Goal: Task Accomplishment & Management: Complete application form

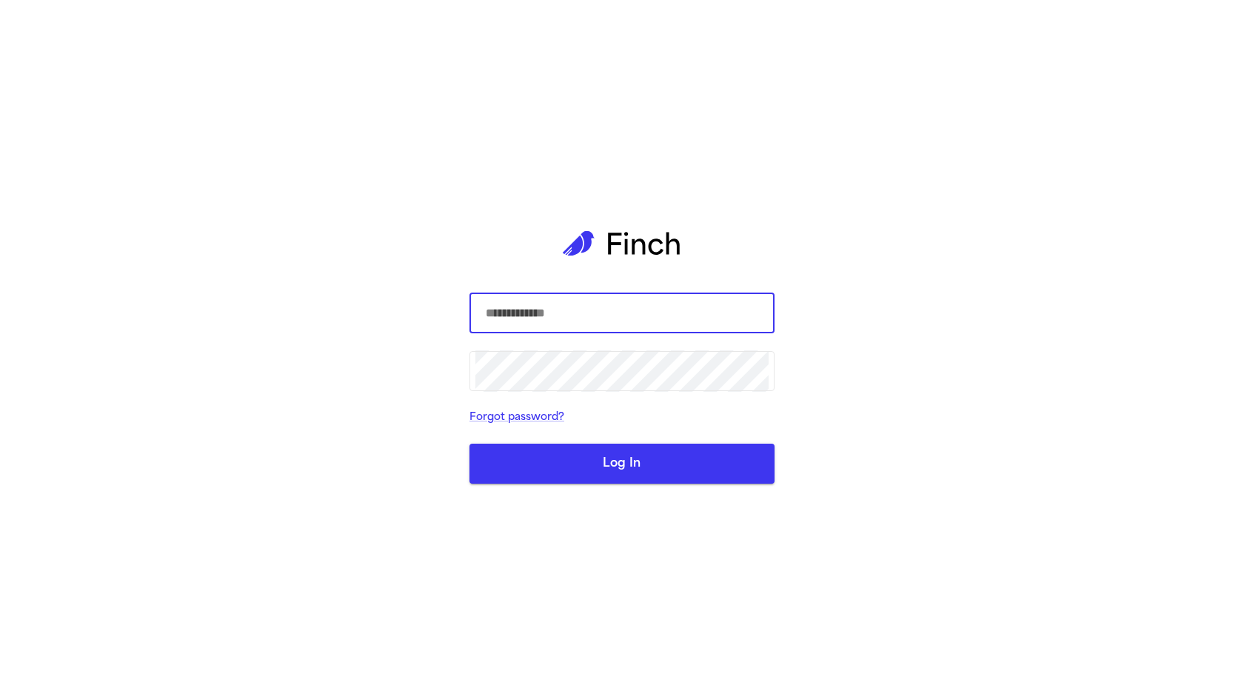
type input "**********"
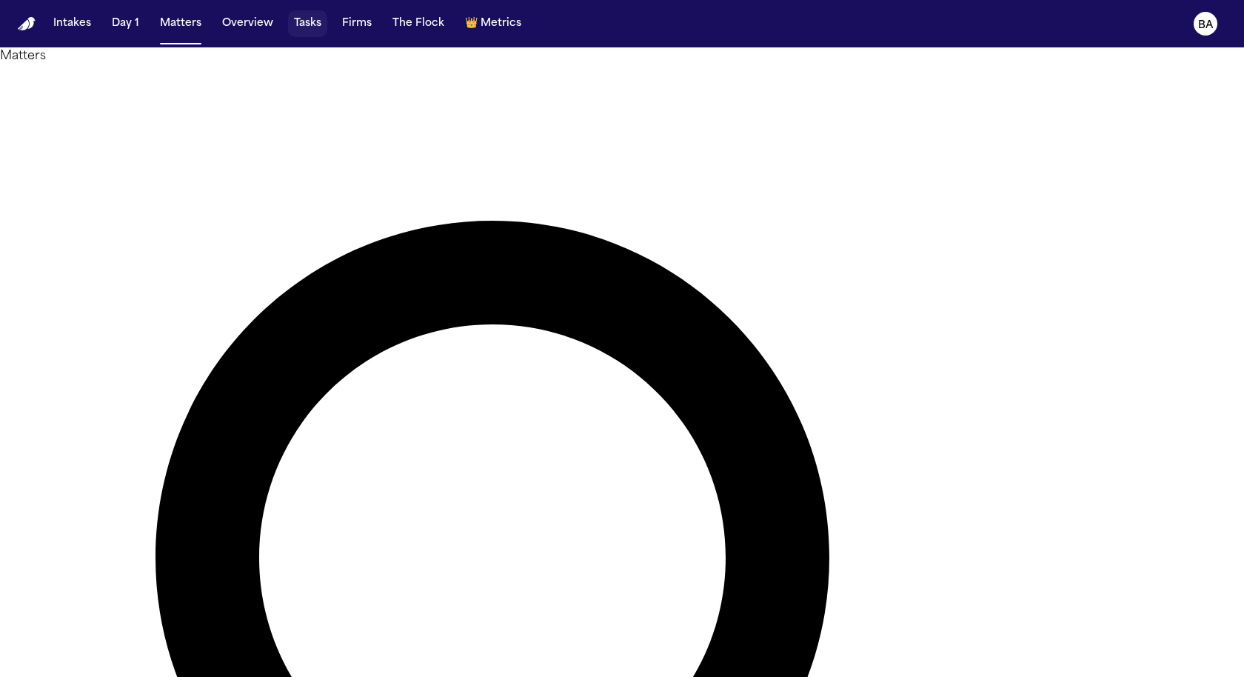
click at [311, 28] on button "Tasks" at bounding box center [307, 23] width 39 height 27
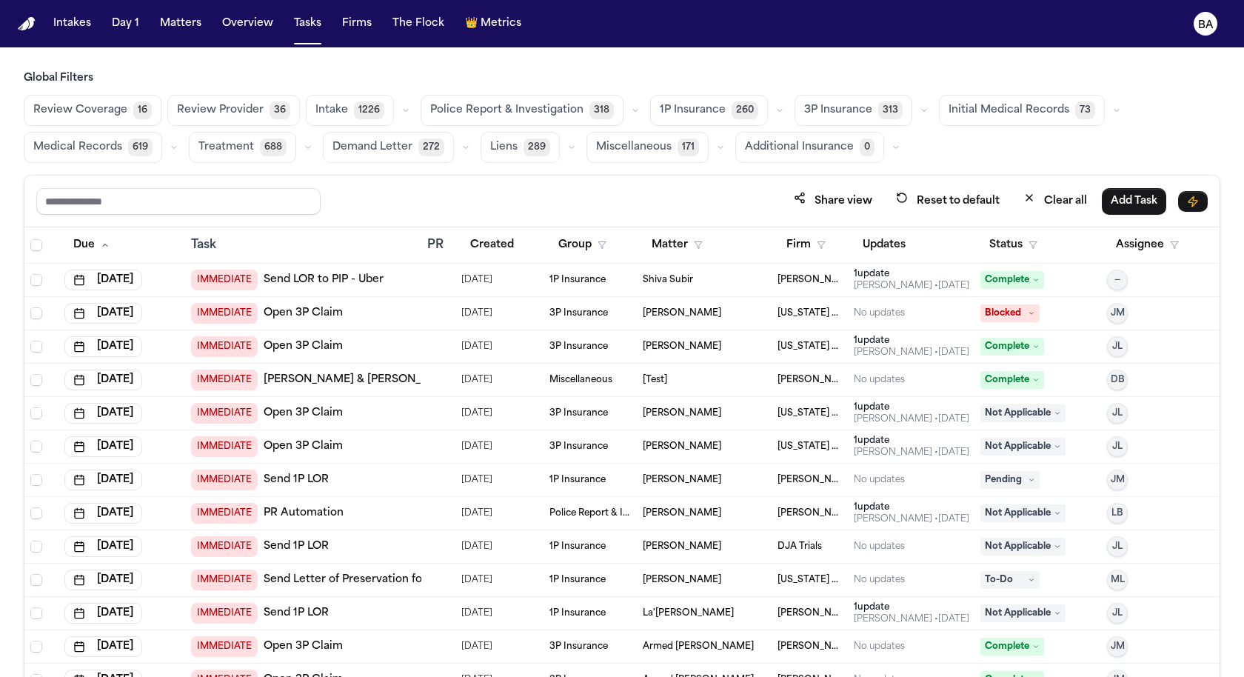
click at [90, 136] on button "Medical Records 619" at bounding box center [93, 147] width 138 height 31
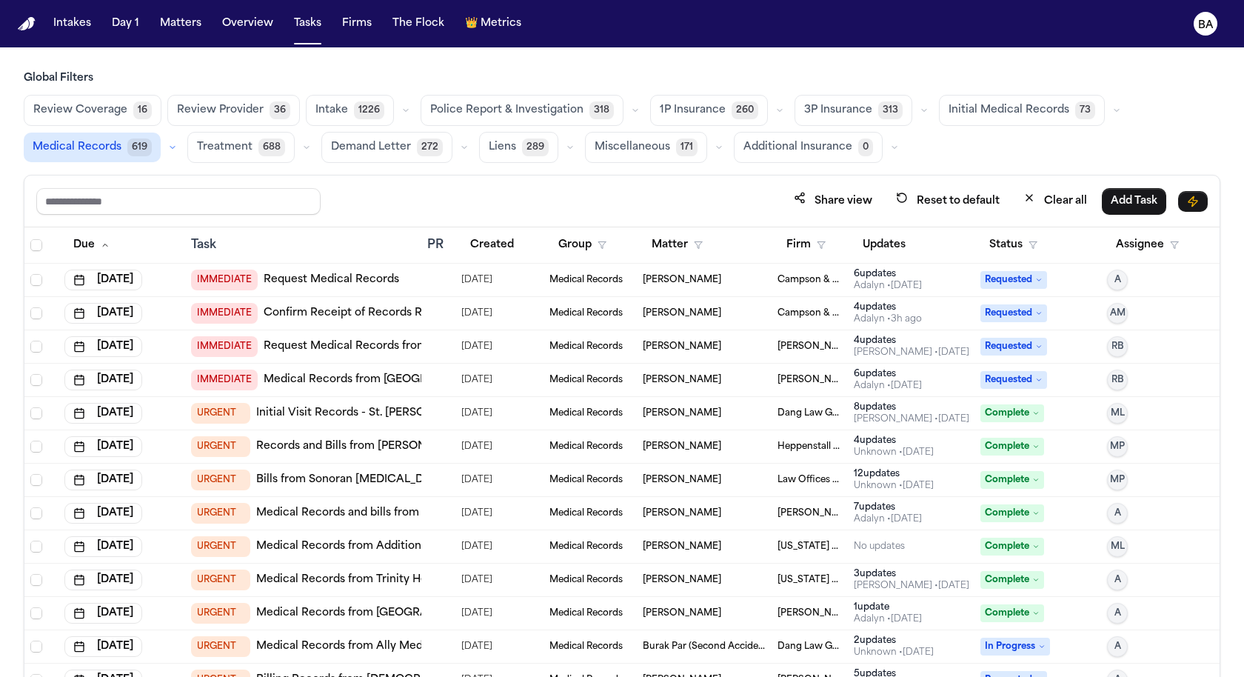
click at [328, 306] on link "Confirm Receipt of Records Request with [GEOGRAPHIC_DATA]" at bounding box center [434, 313] width 341 height 15
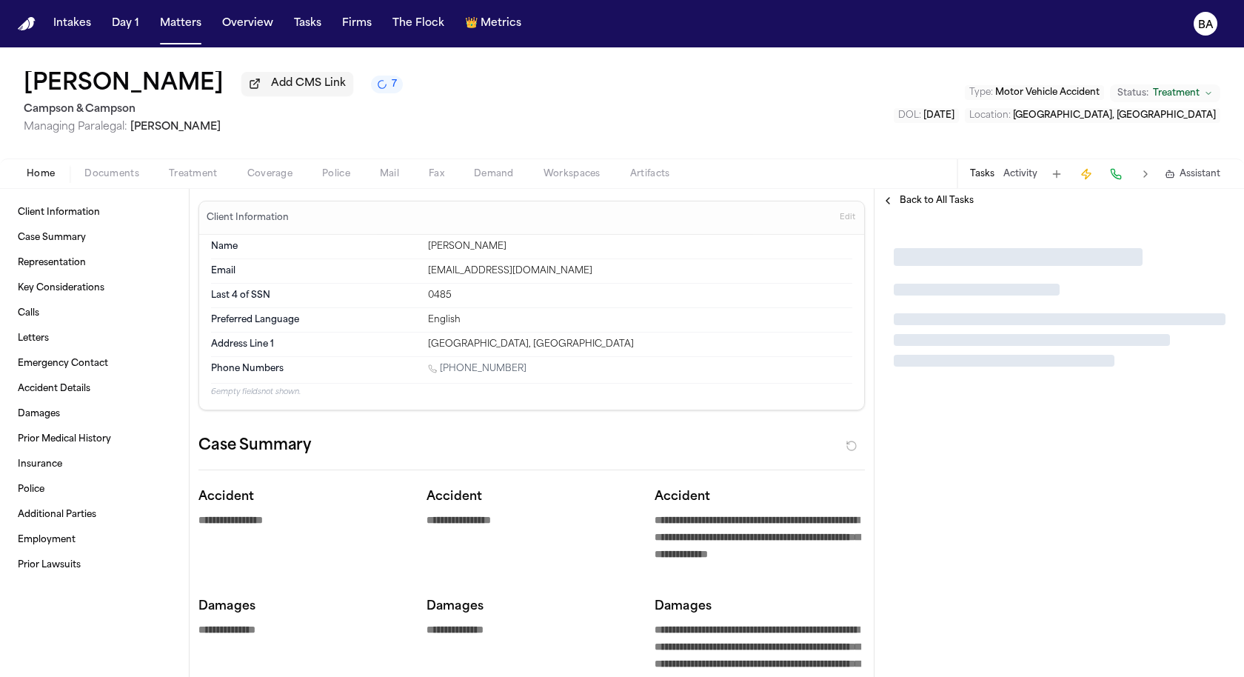
type textarea "*"
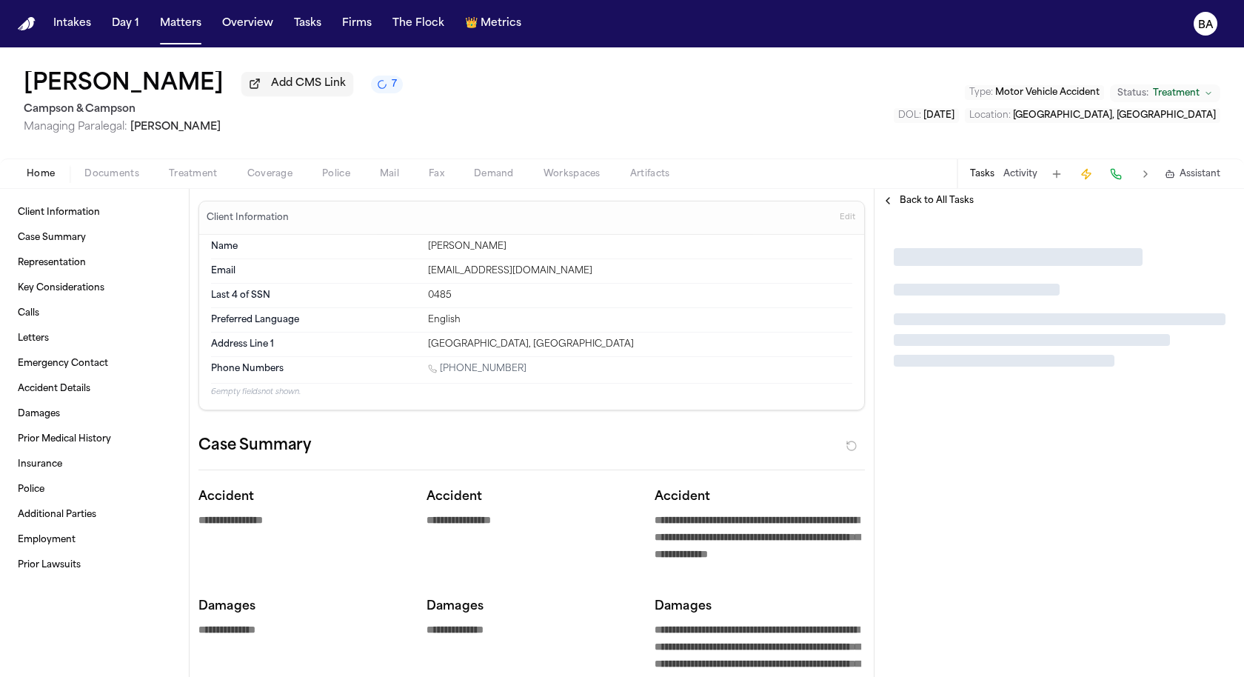
type textarea "*"
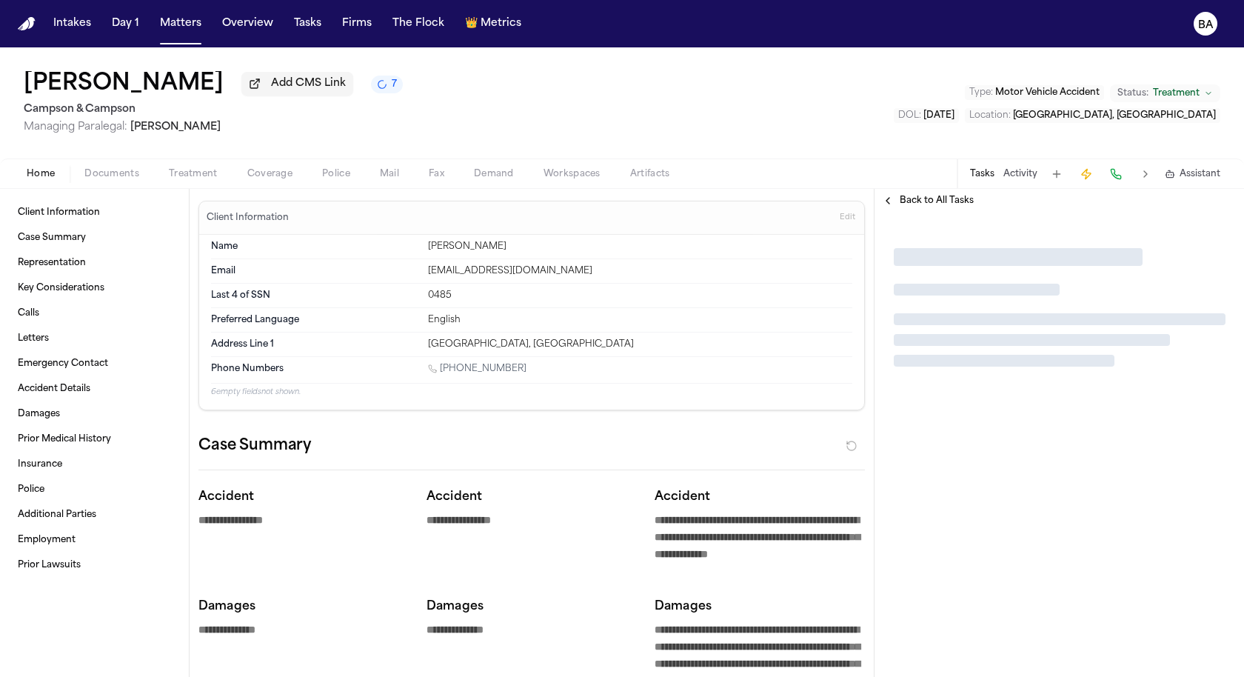
type textarea "*"
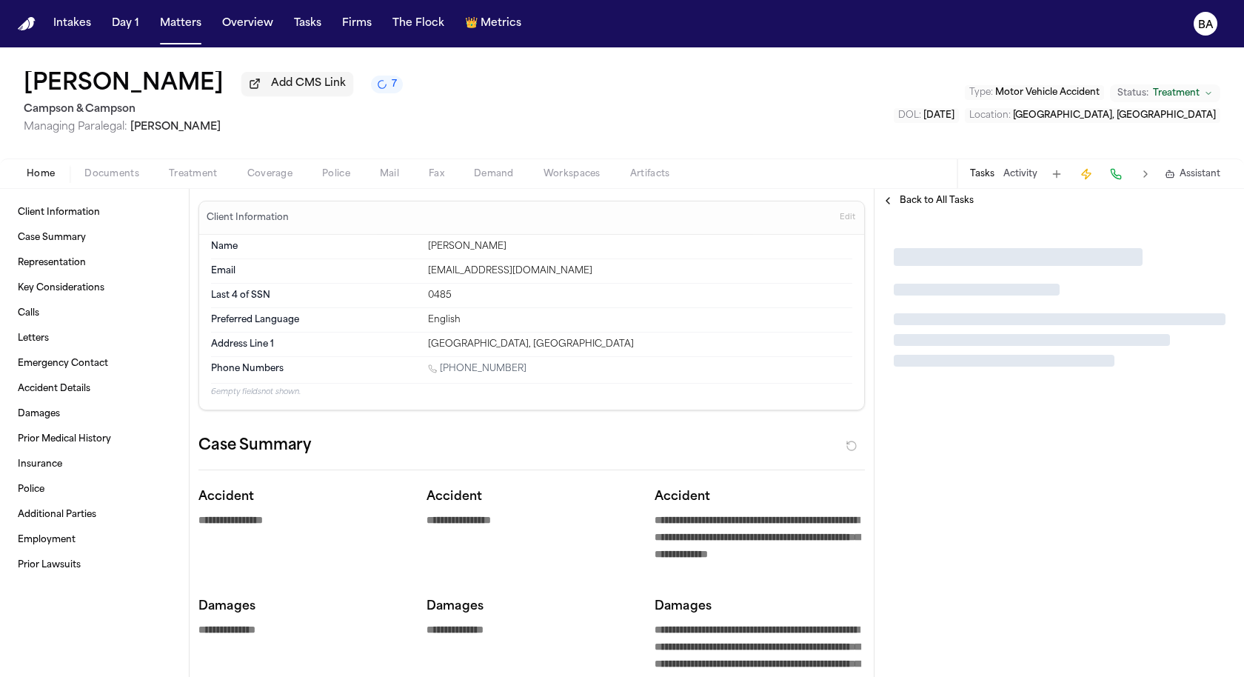
type textarea "*"
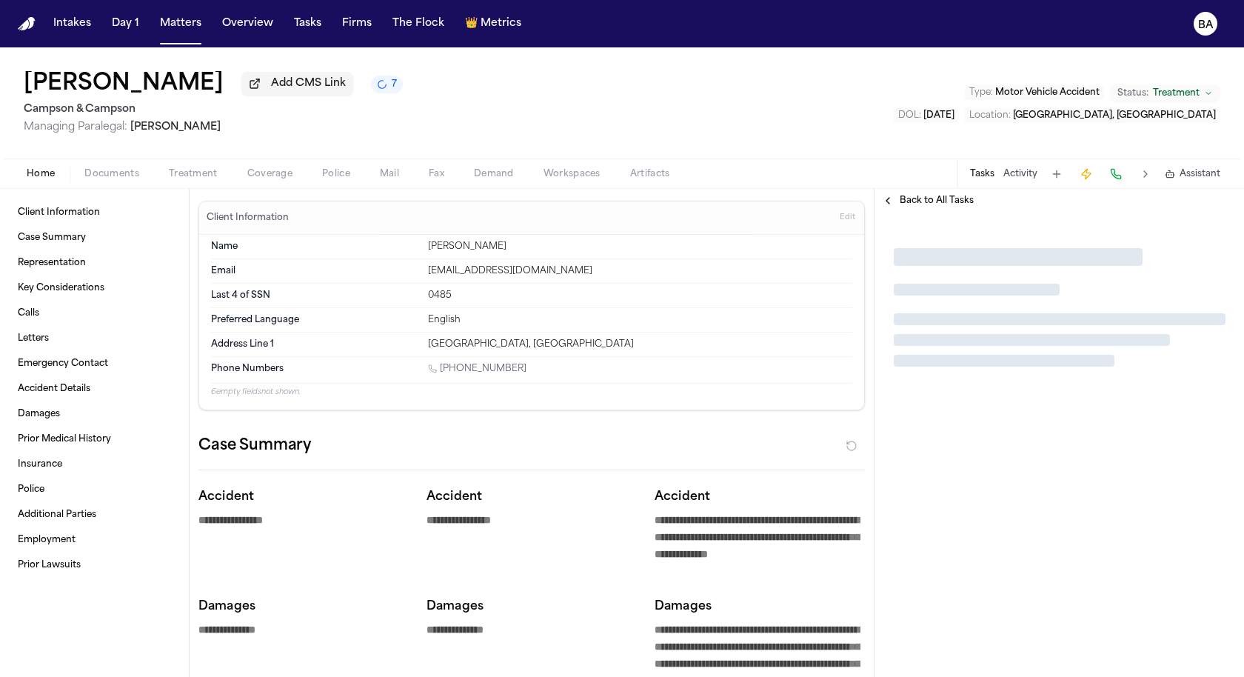
type textarea "*"
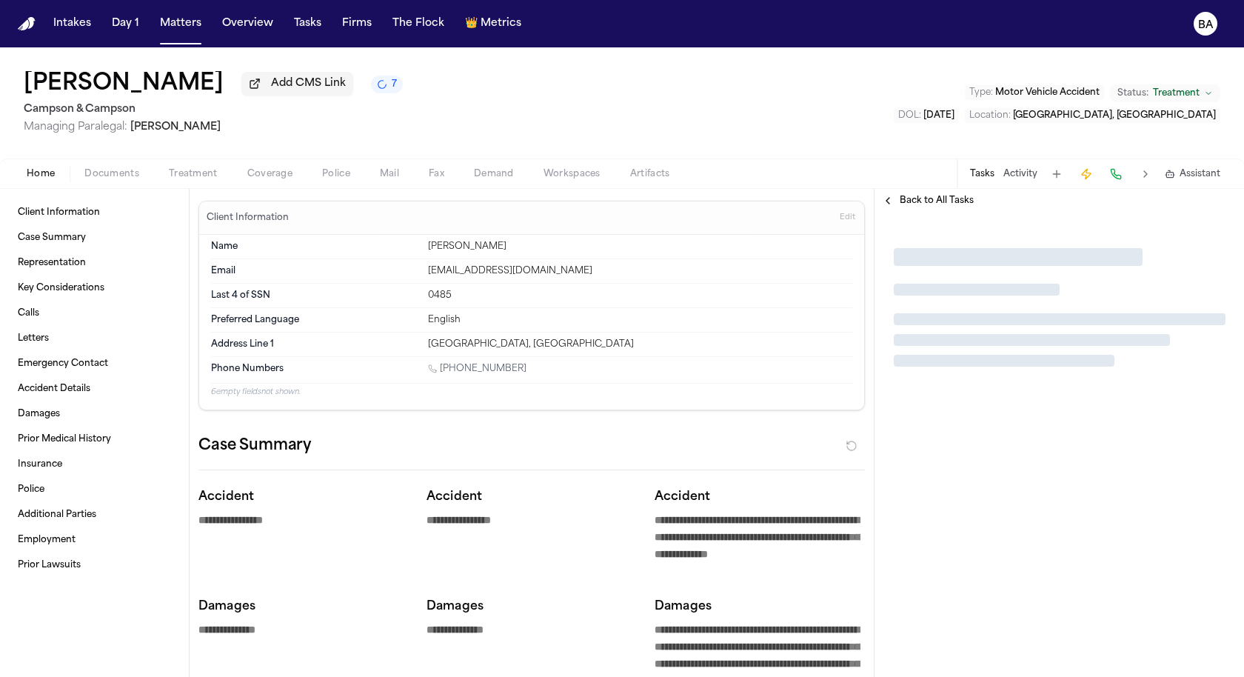
type textarea "*"
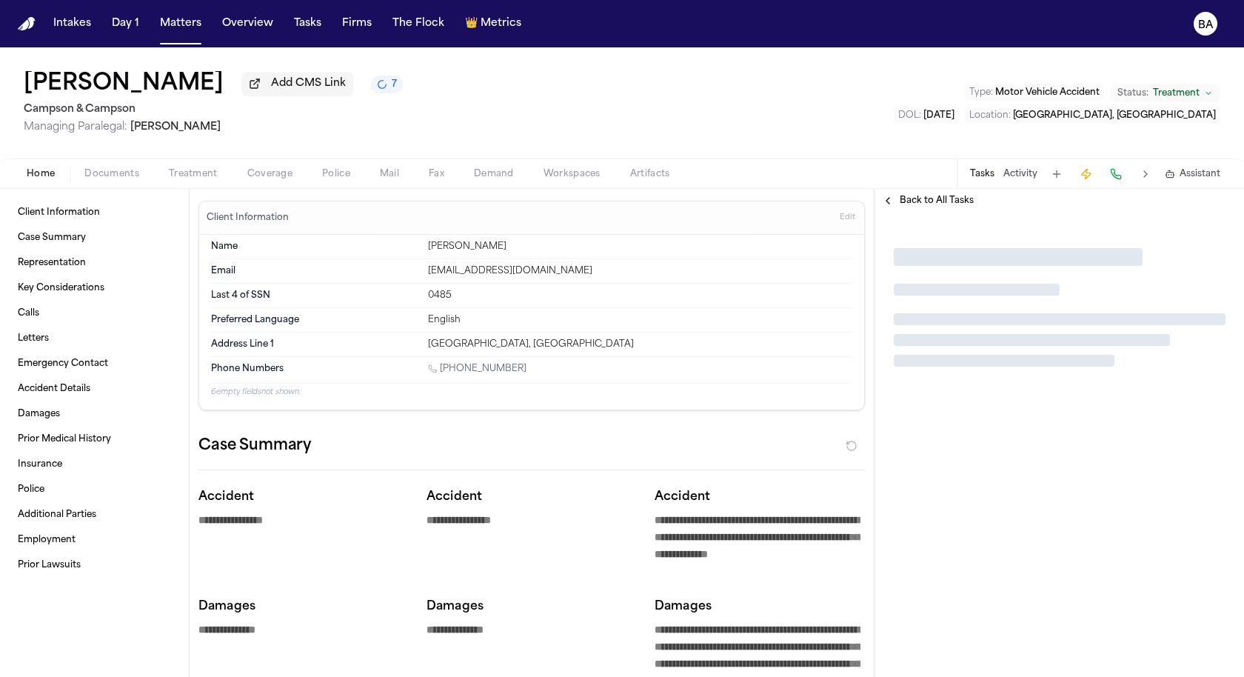
type textarea "*"
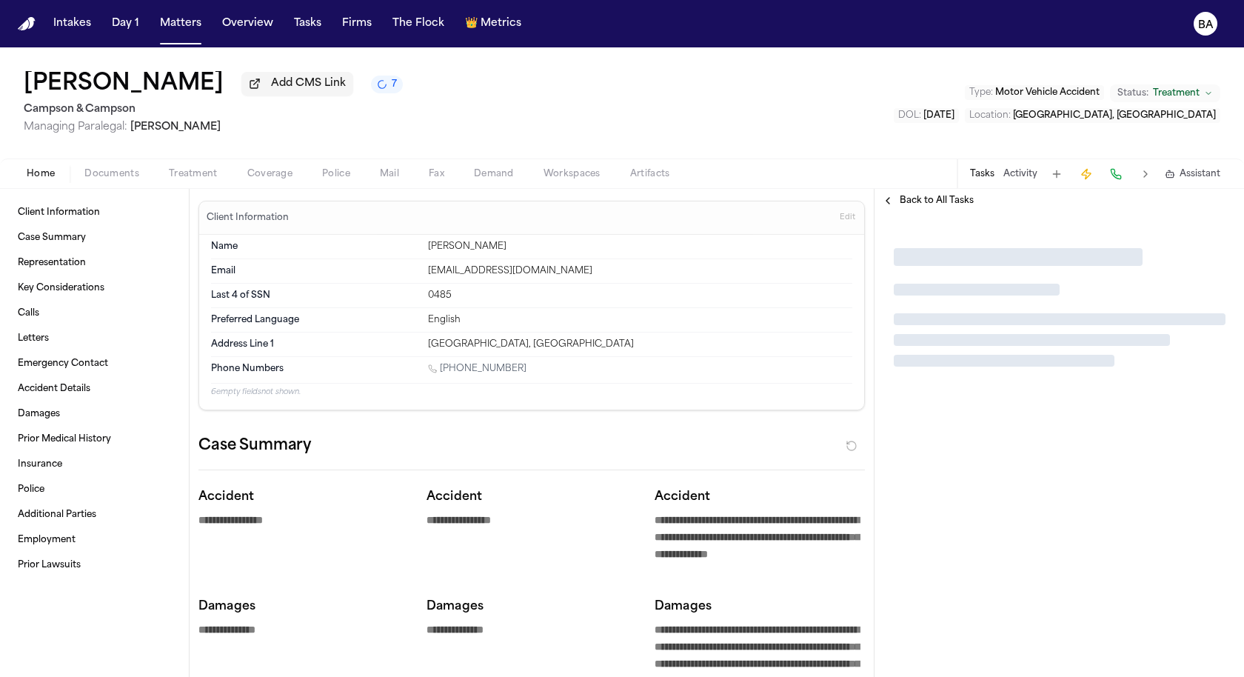
type textarea "*"
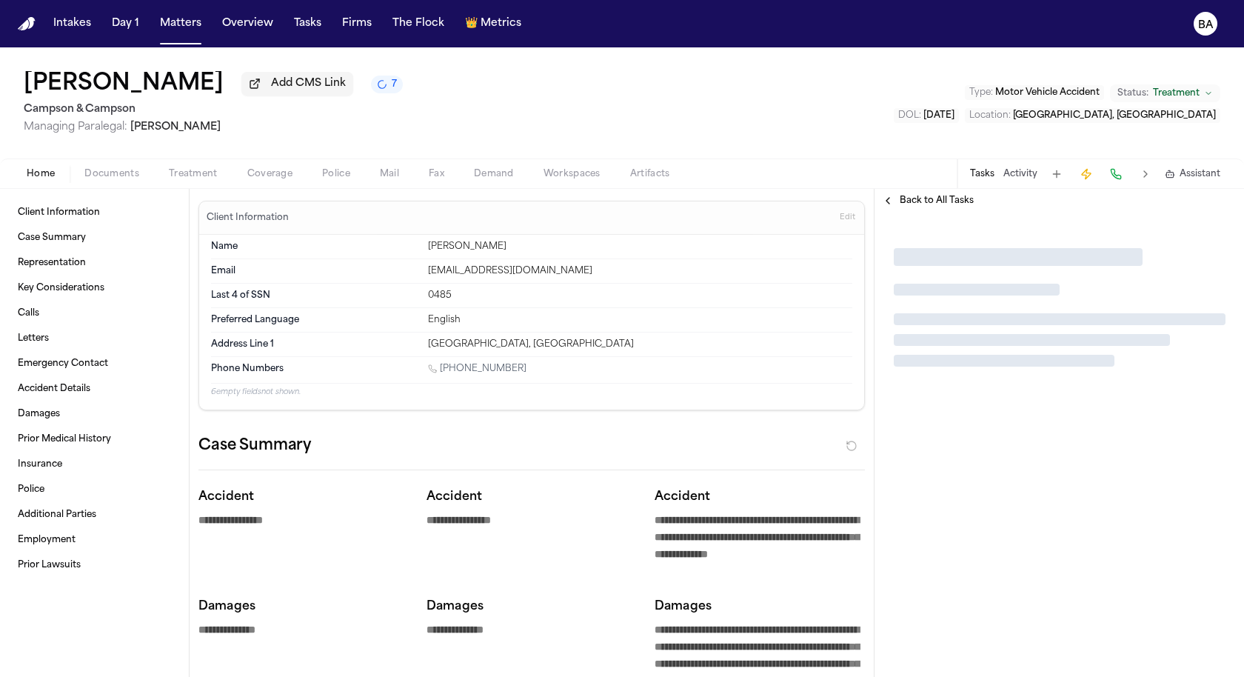
type textarea "*"
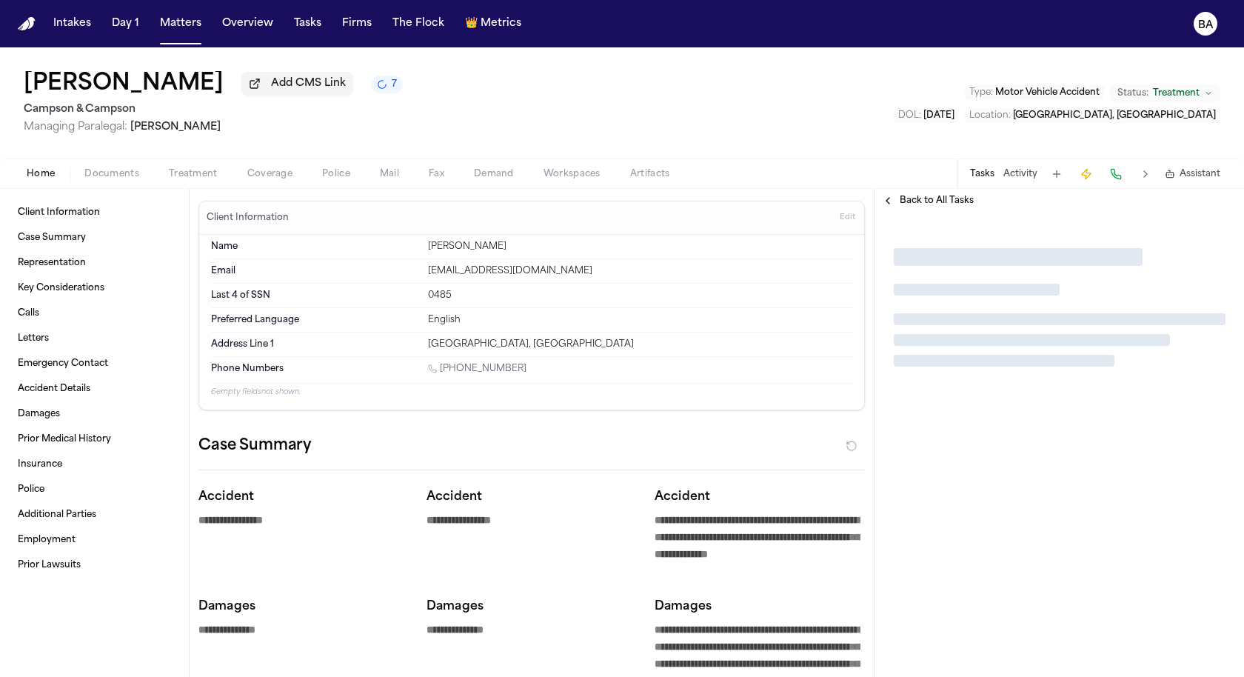
type textarea "*"
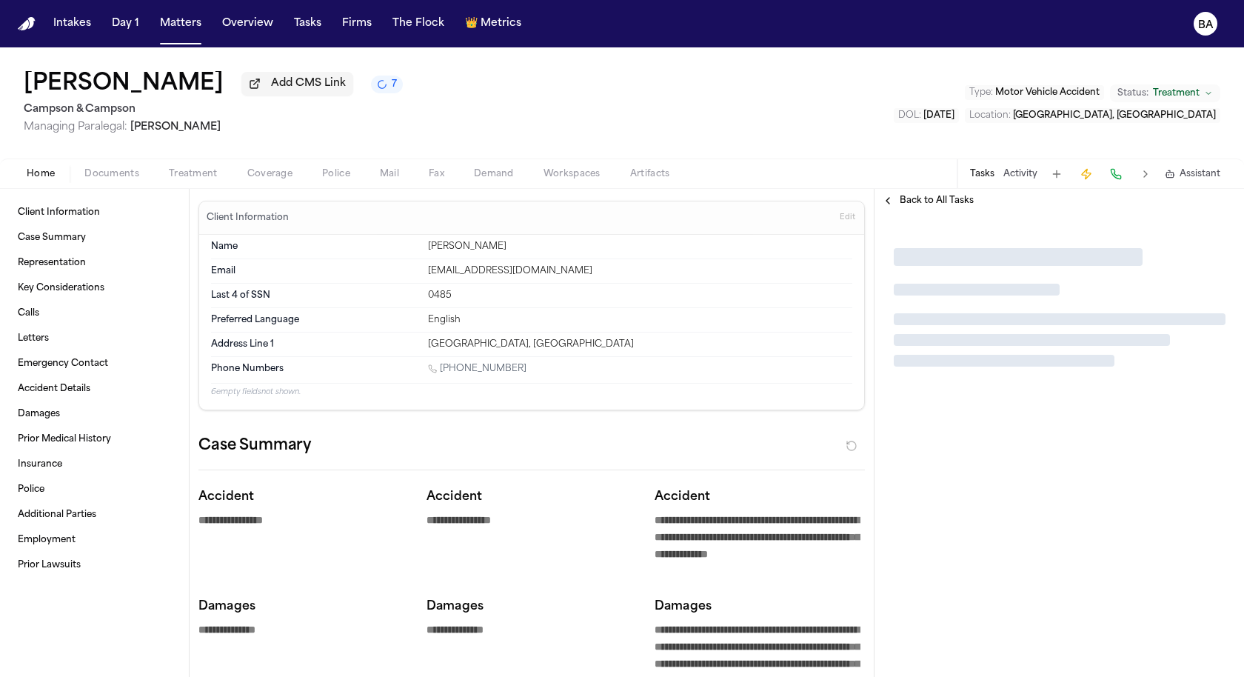
type textarea "*"
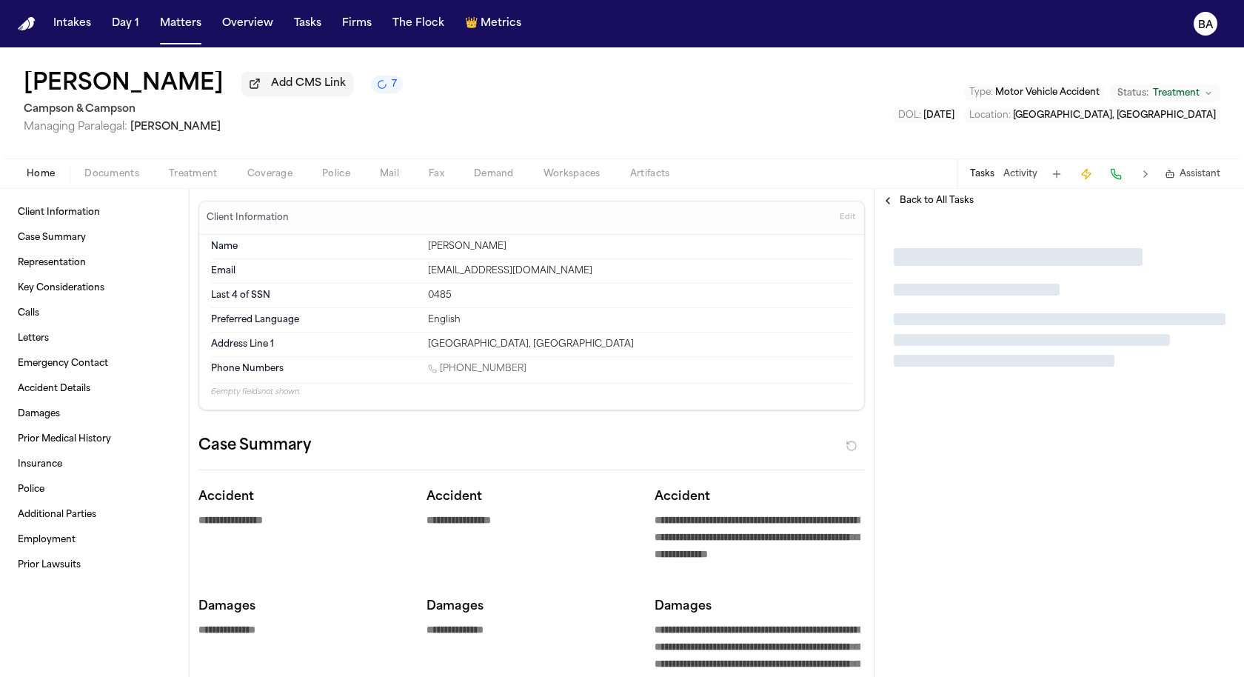
type textarea "*"
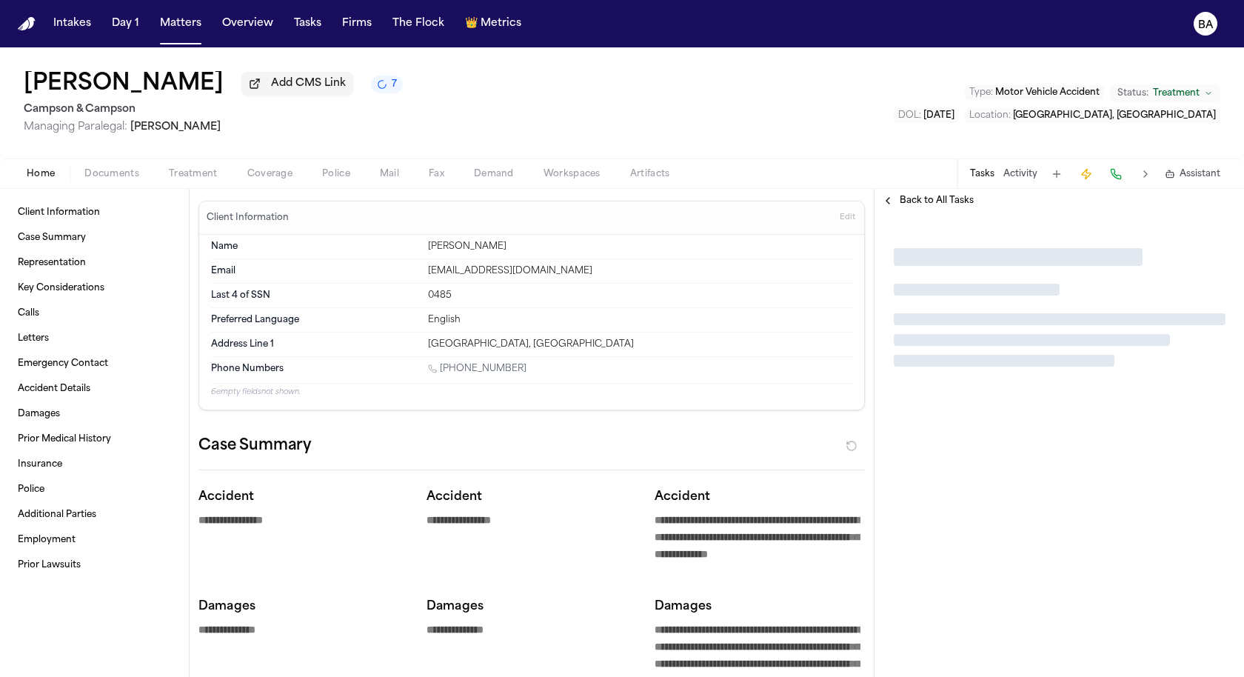
type textarea "*"
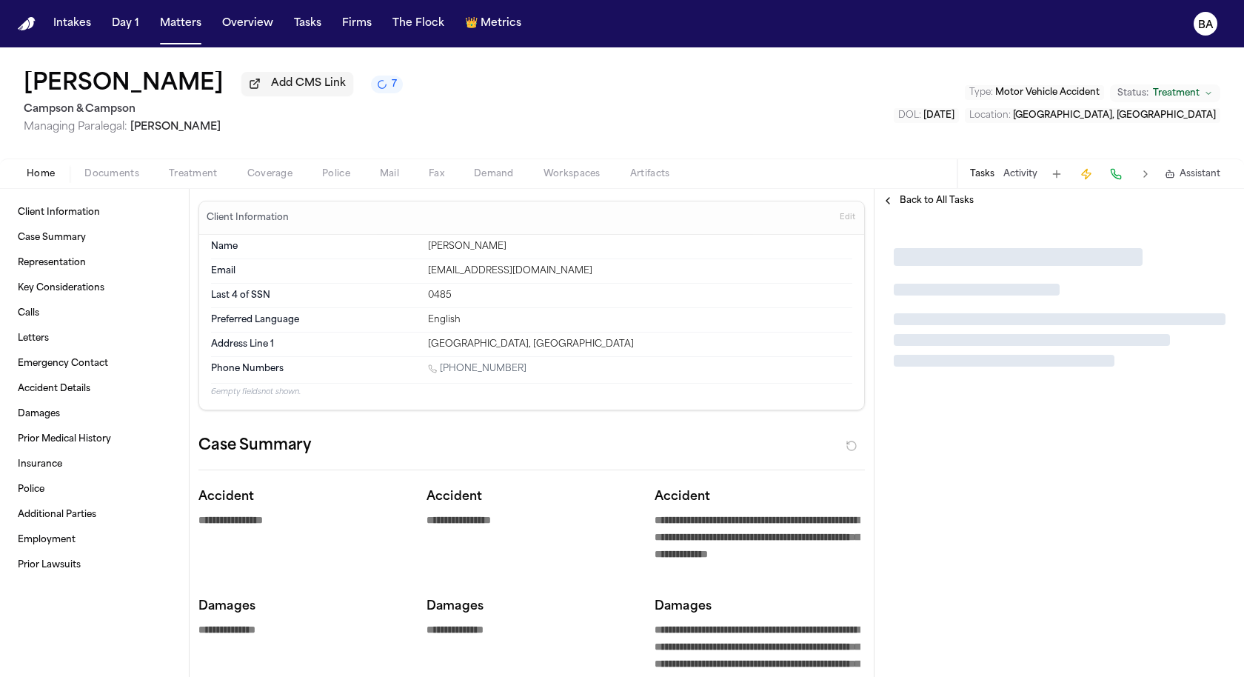
type textarea "*"
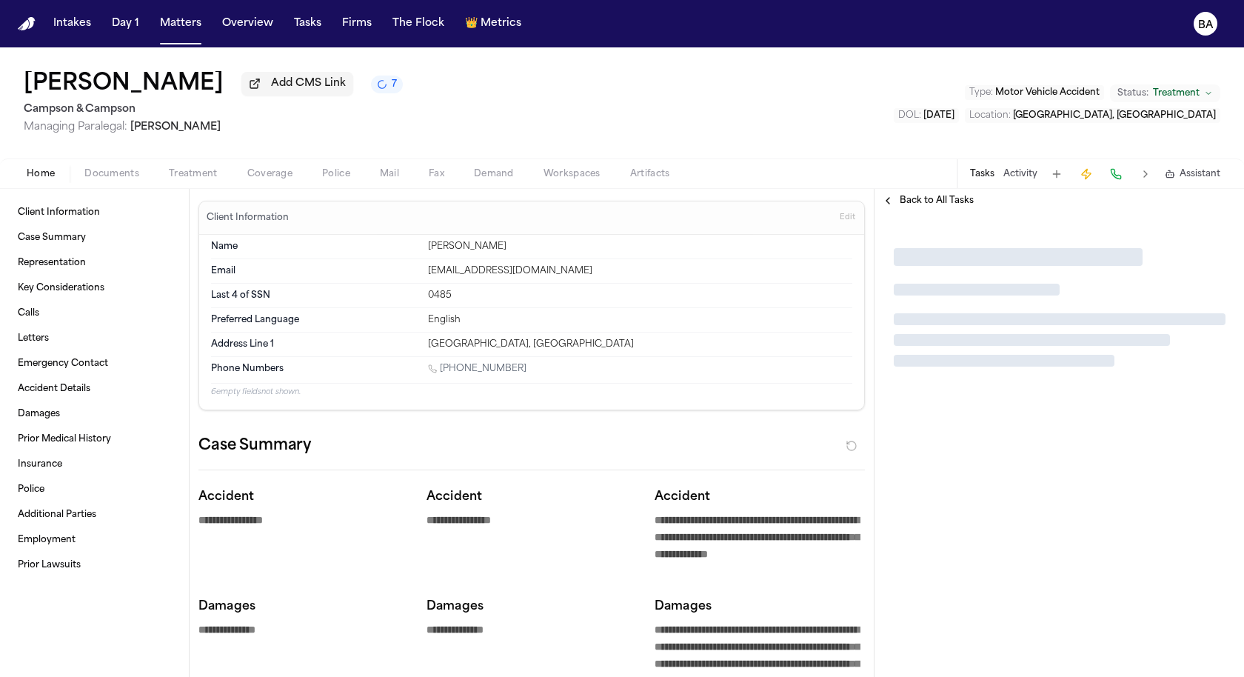
type textarea "*"
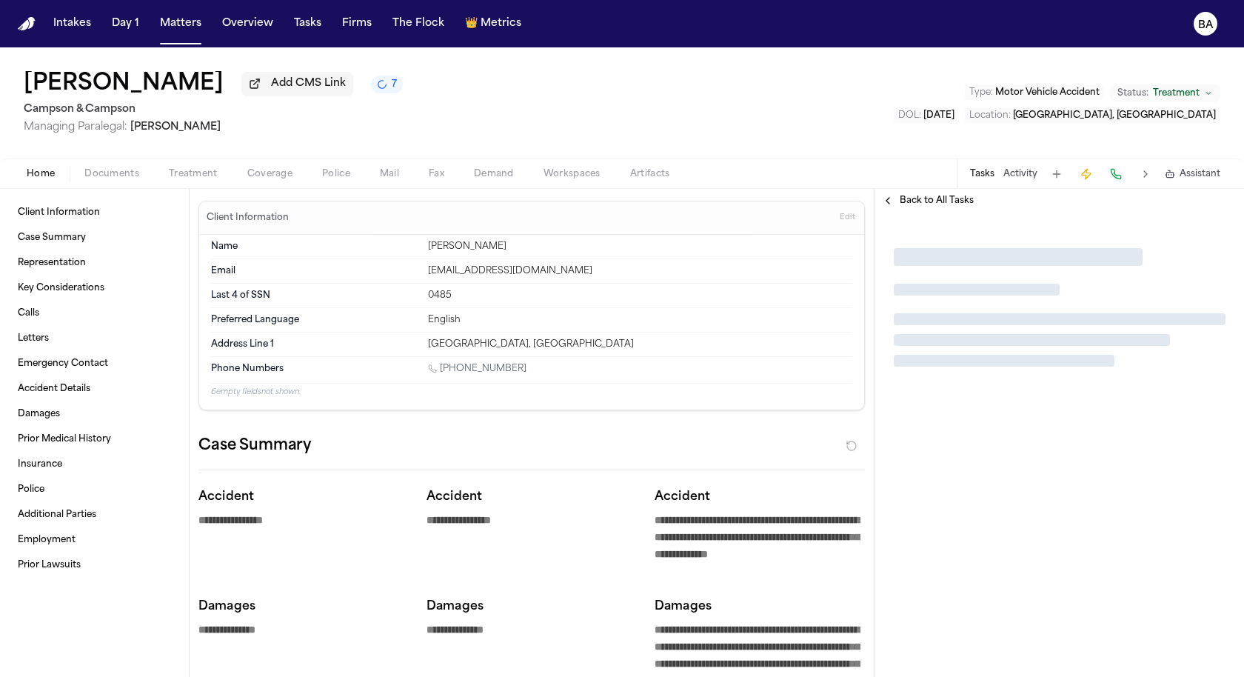
type textarea "*"
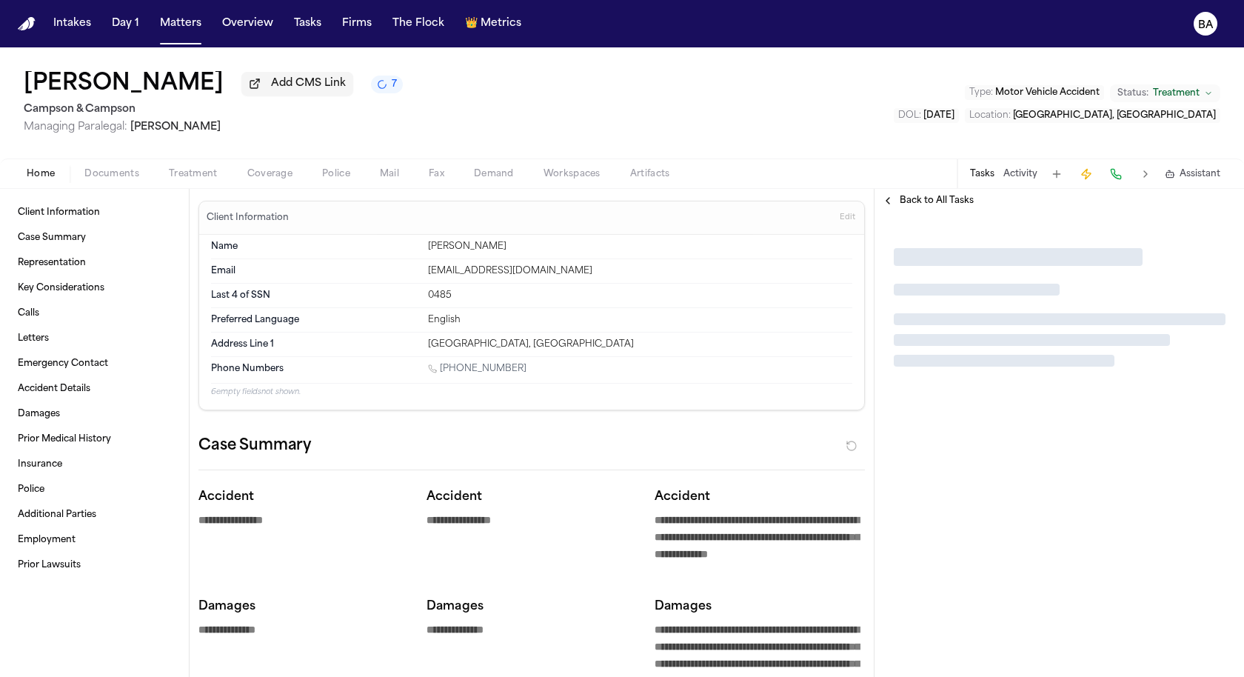
type textarea "*"
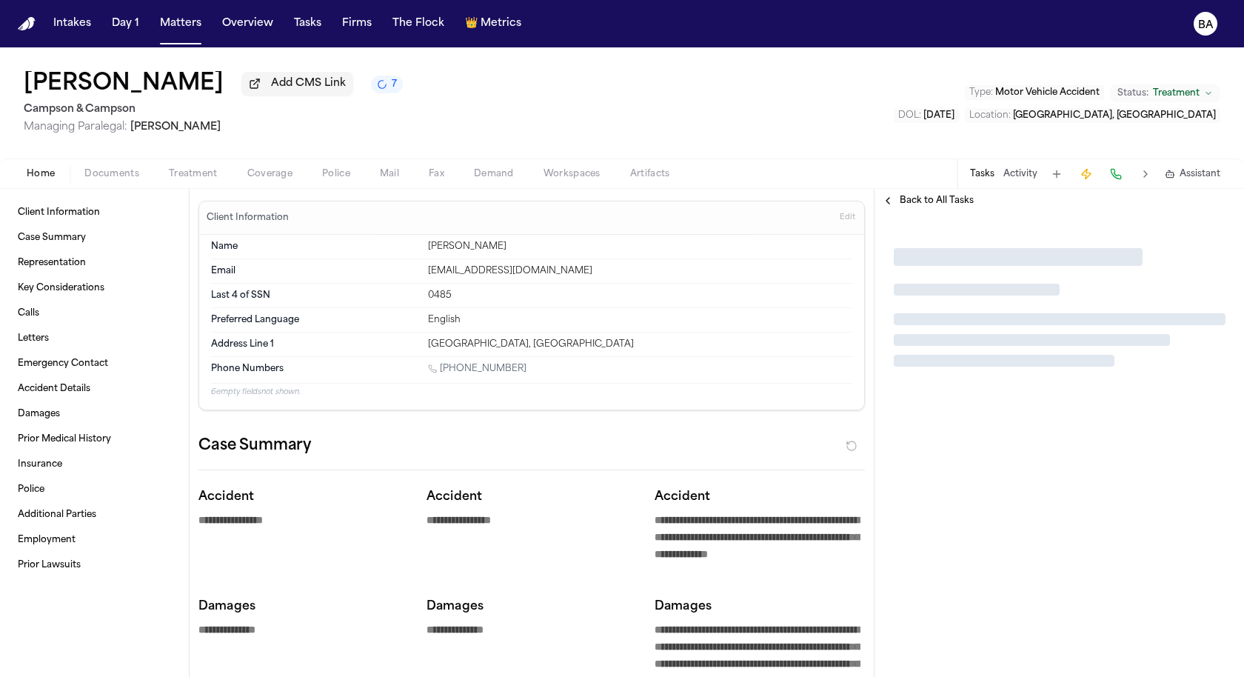
type textarea "*"
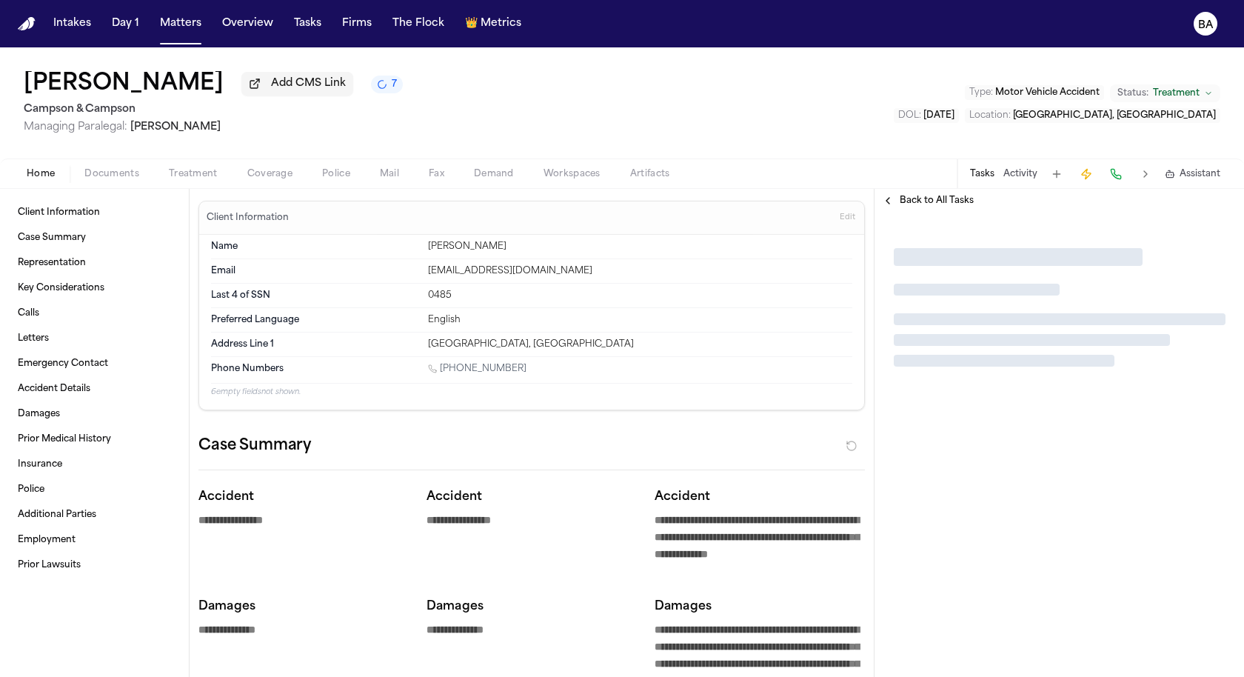
type textarea "*"
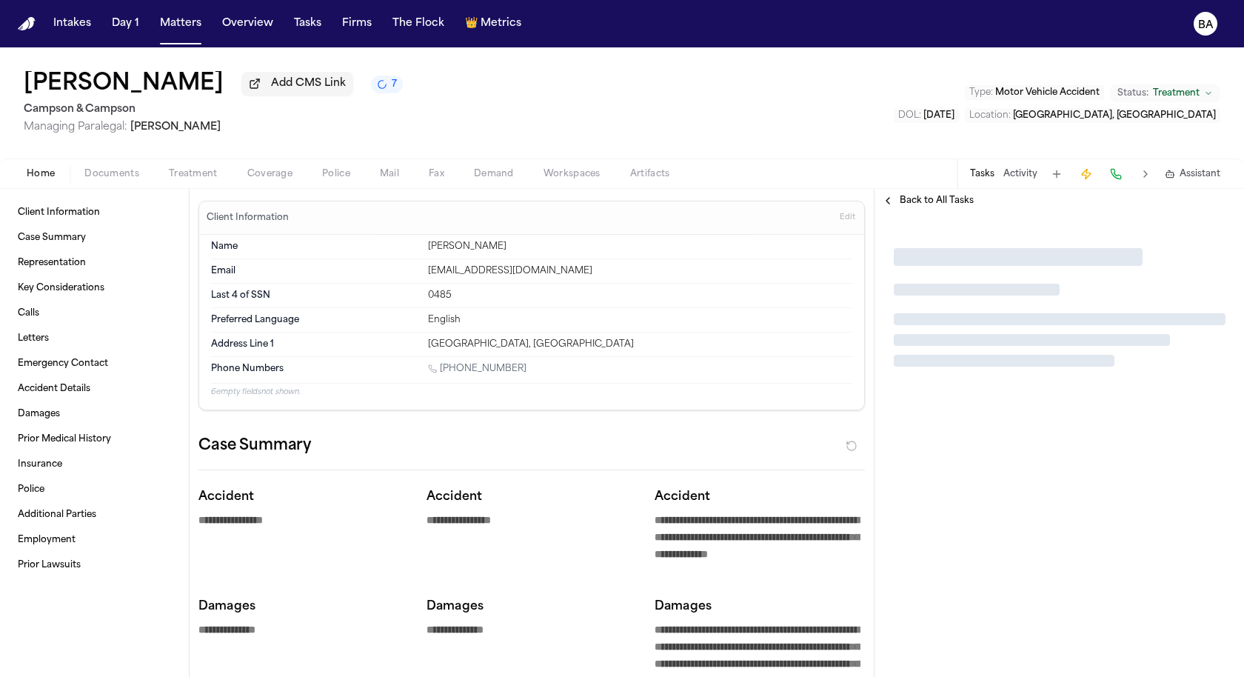
type textarea "*"
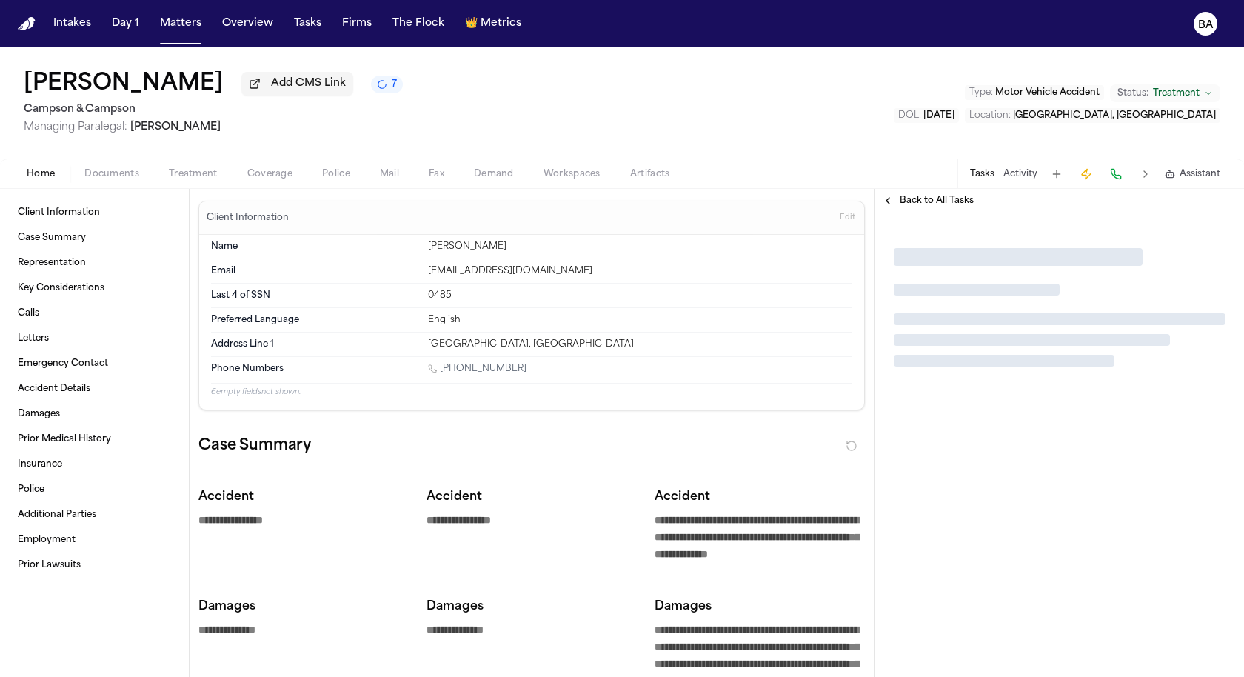
type textarea "*"
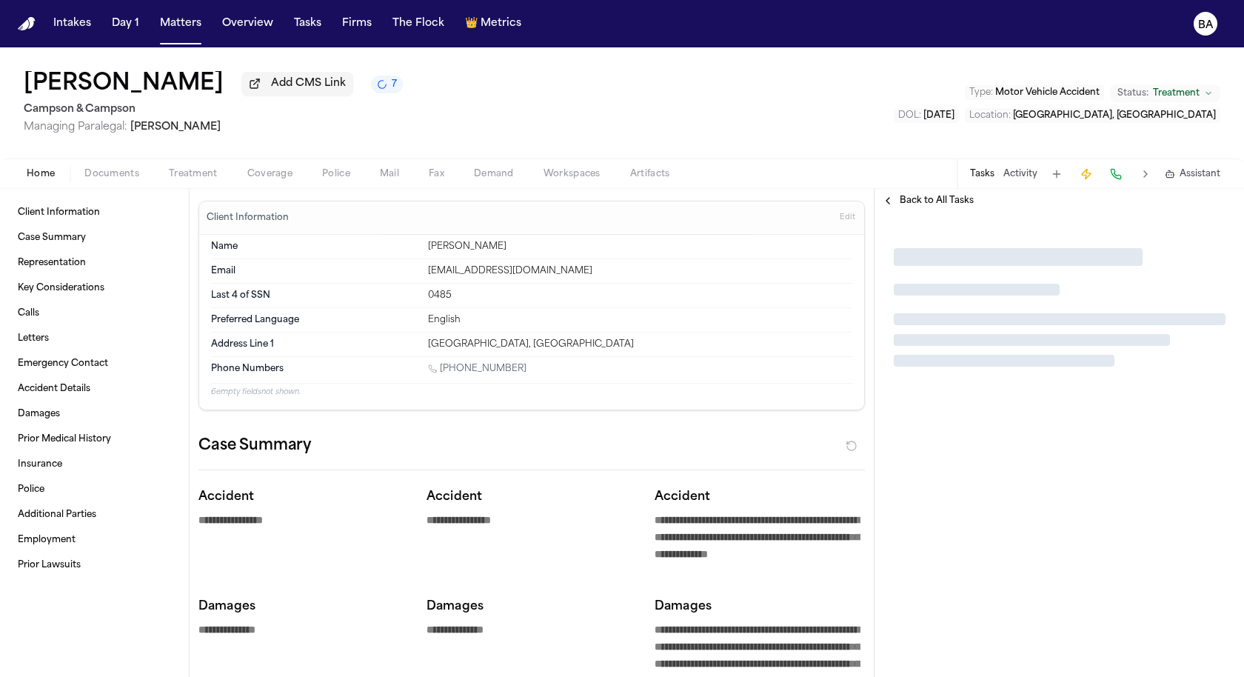
type textarea "*"
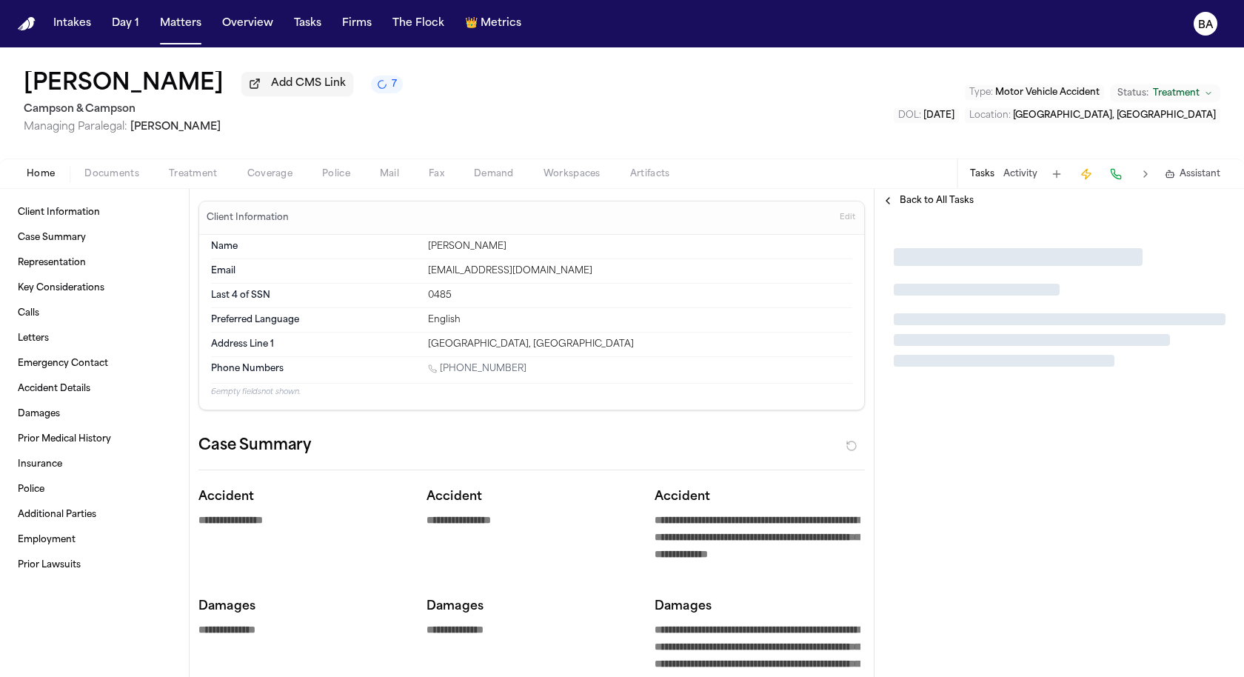
type textarea "*"
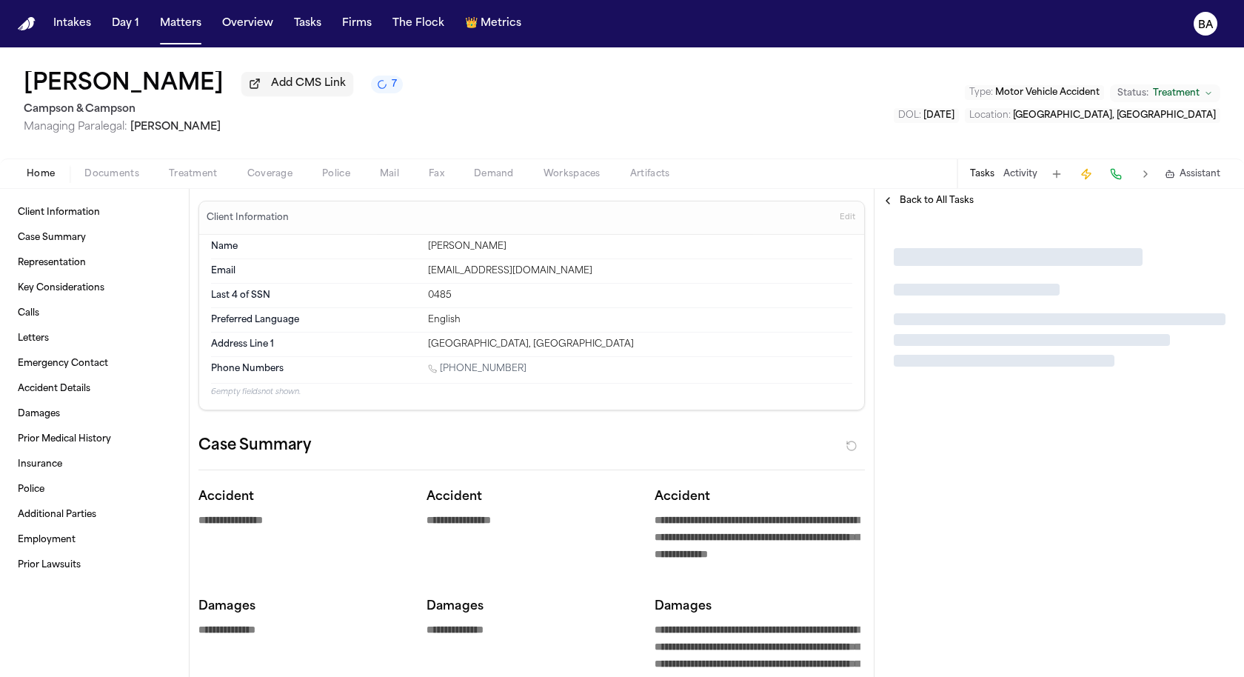
type textarea "*"
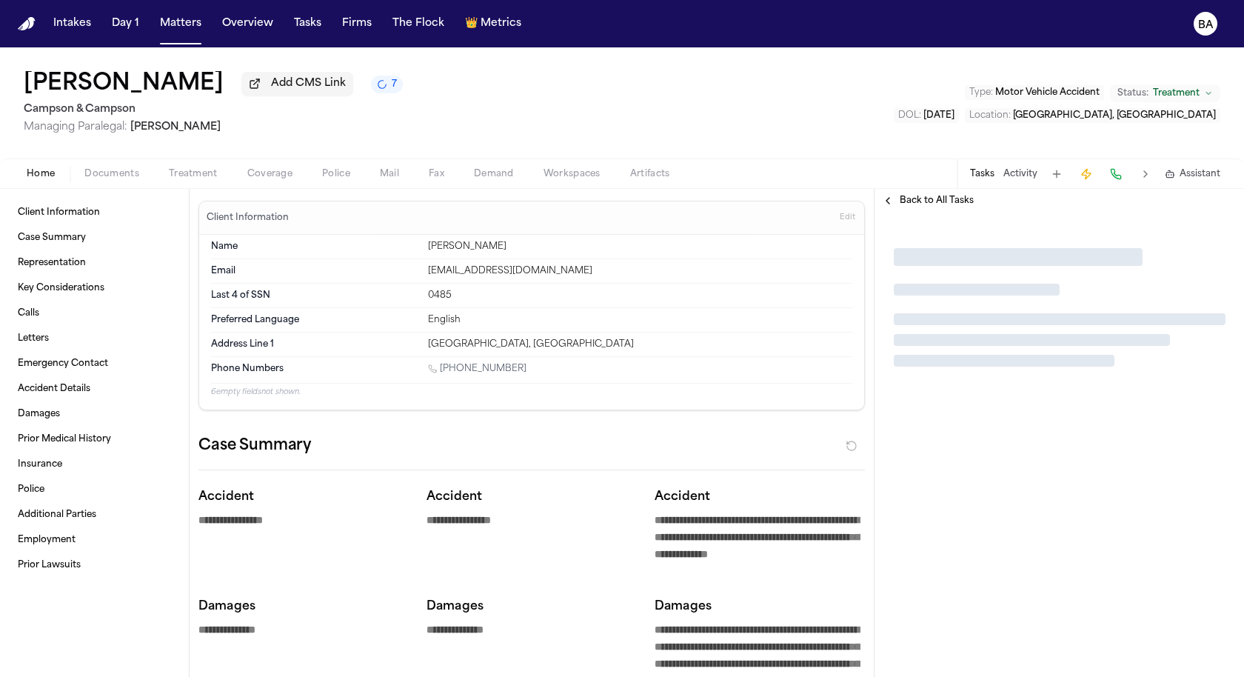
type textarea "*"
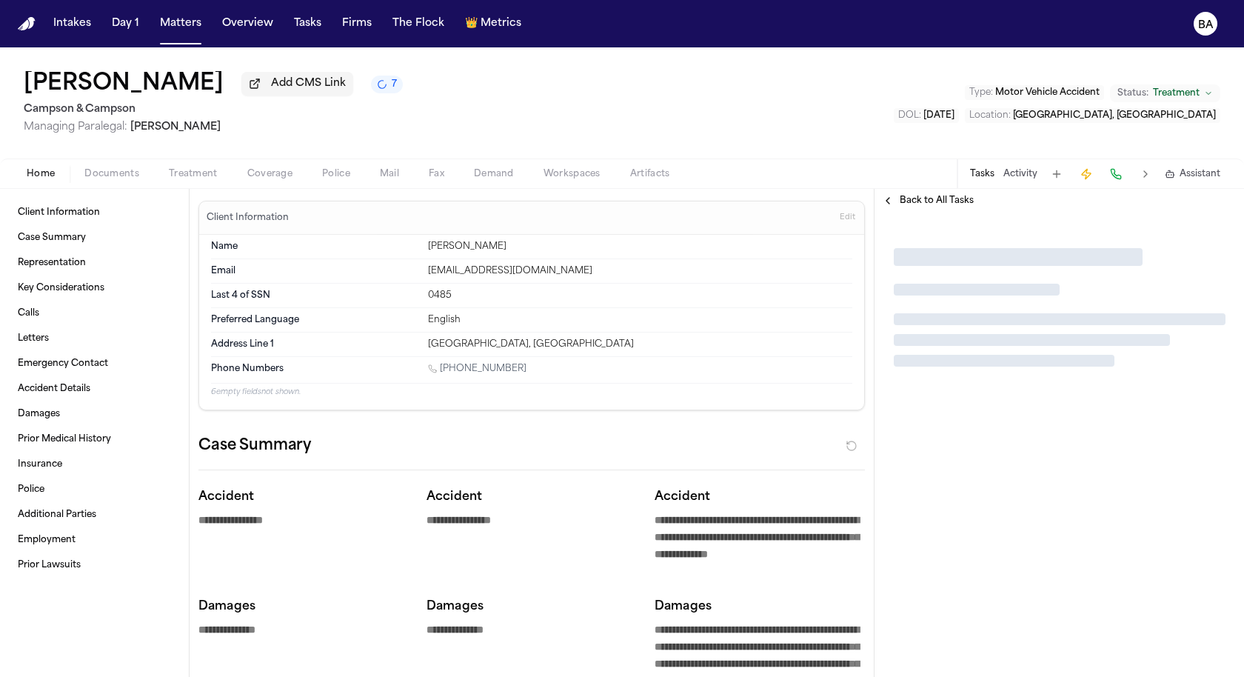
type textarea "*"
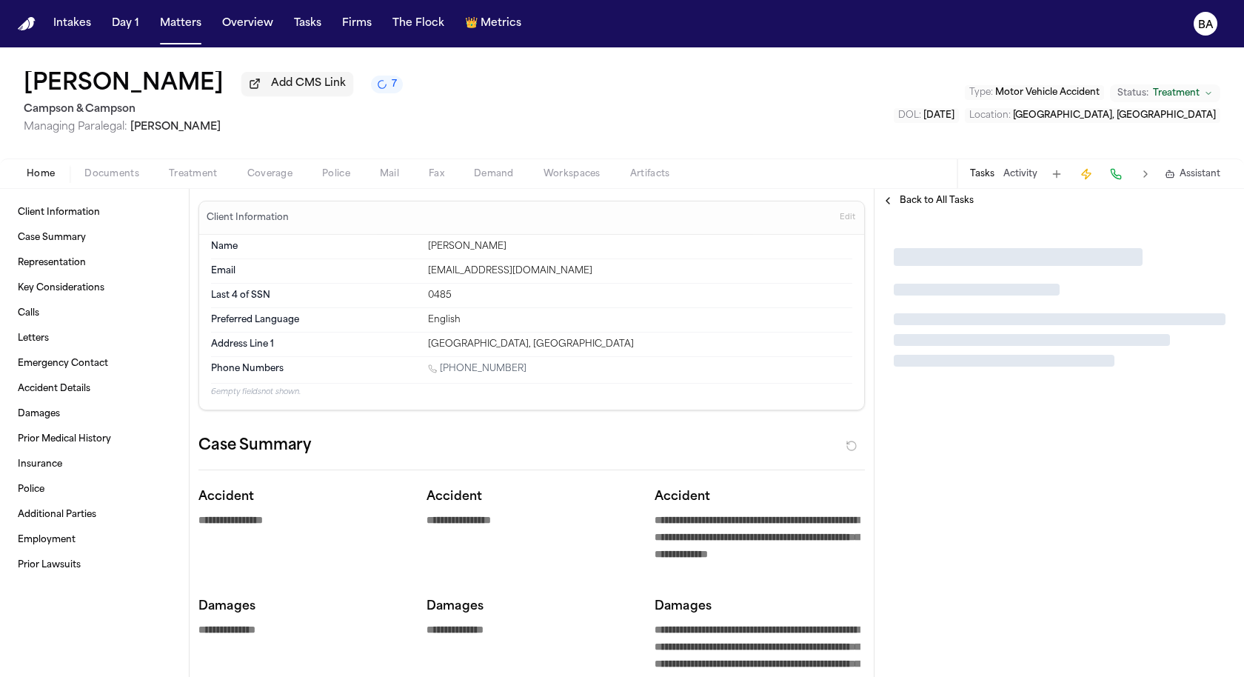
type textarea "*"
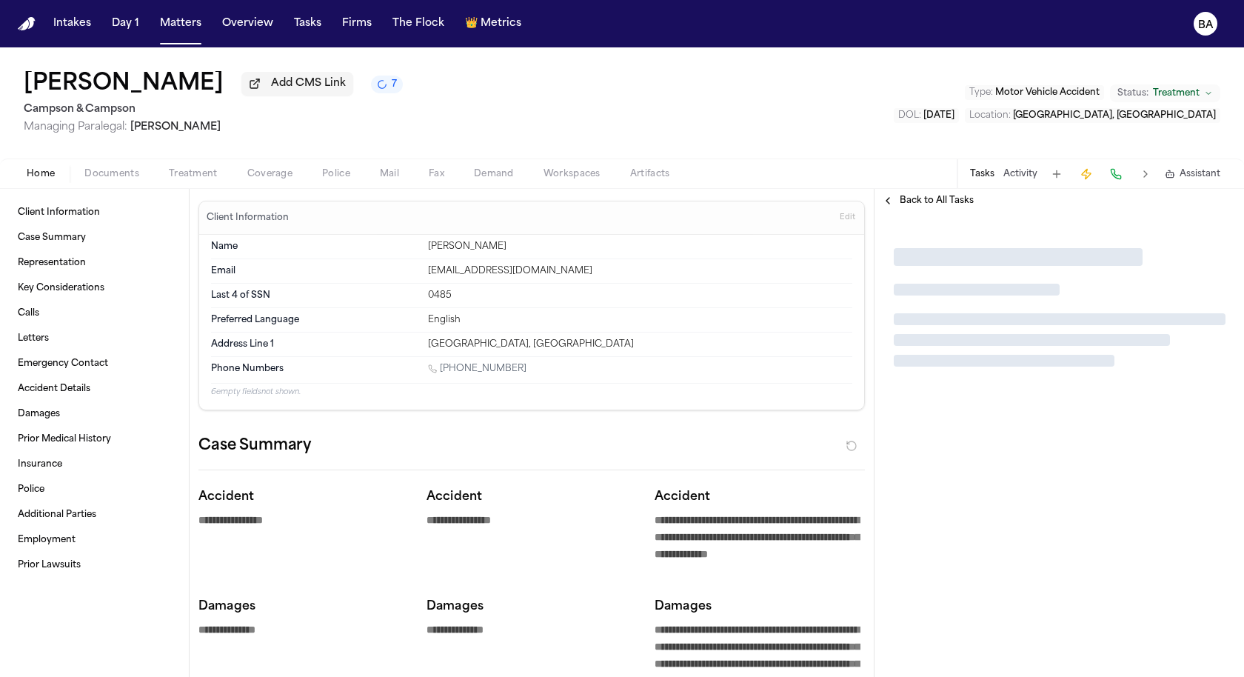
type textarea "*"
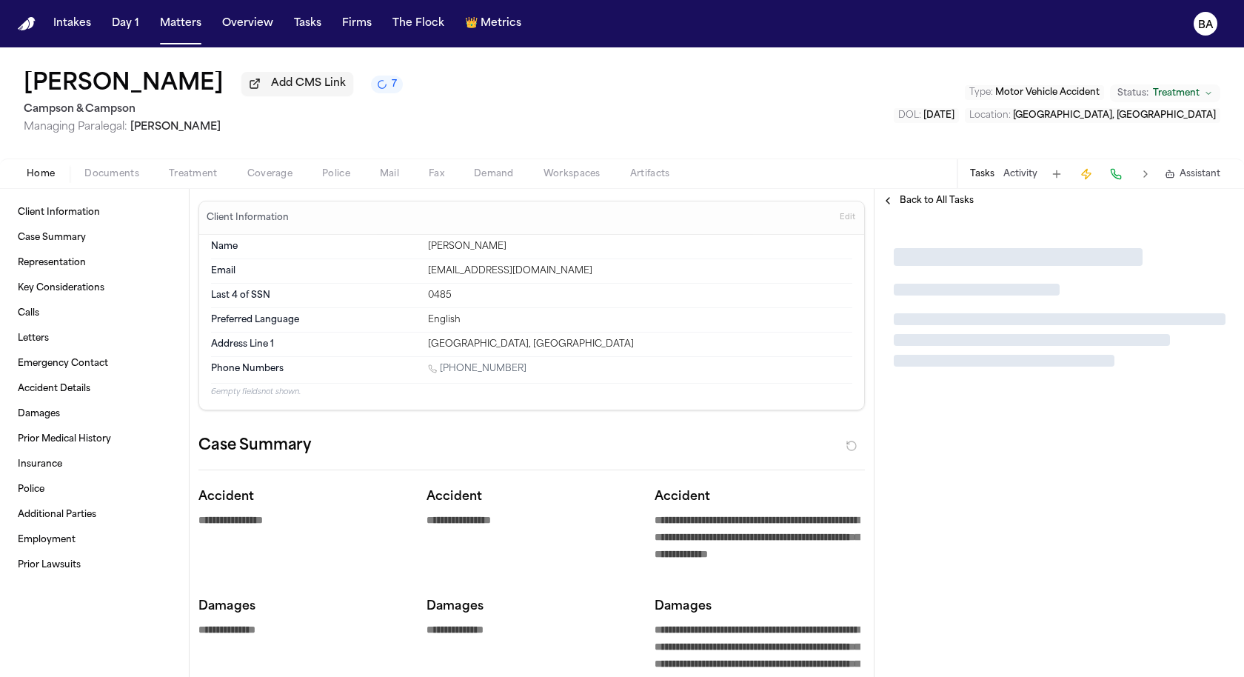
type textarea "*"
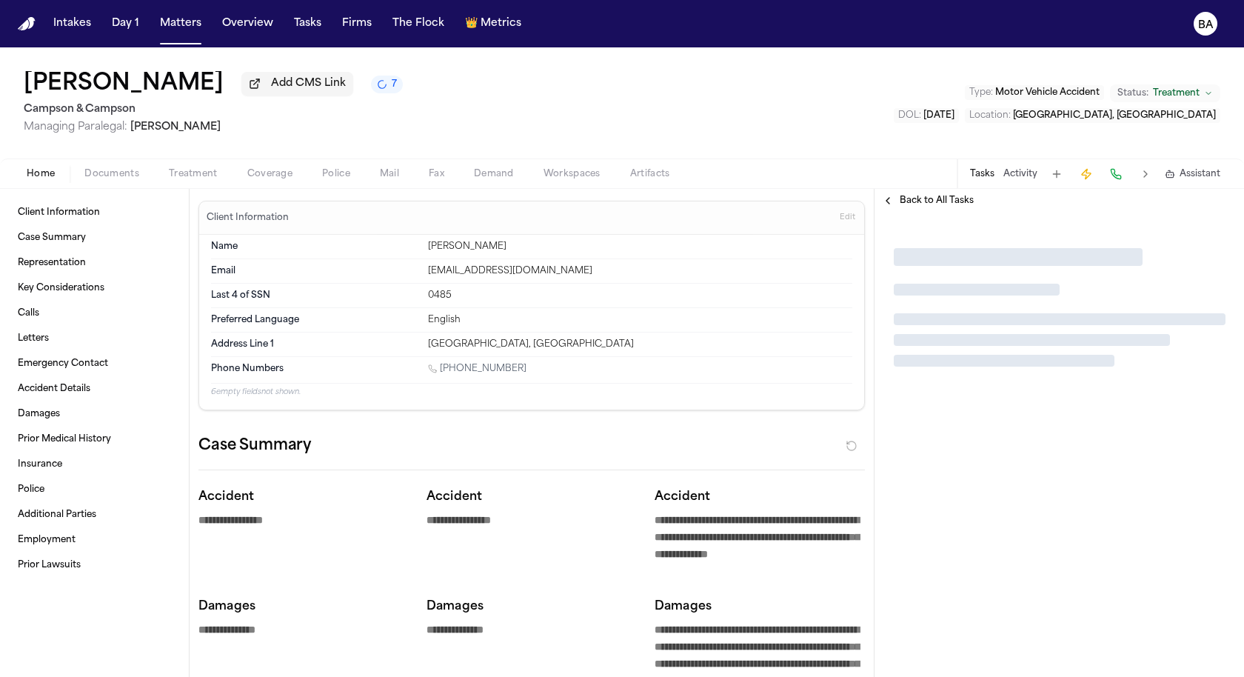
type textarea "*"
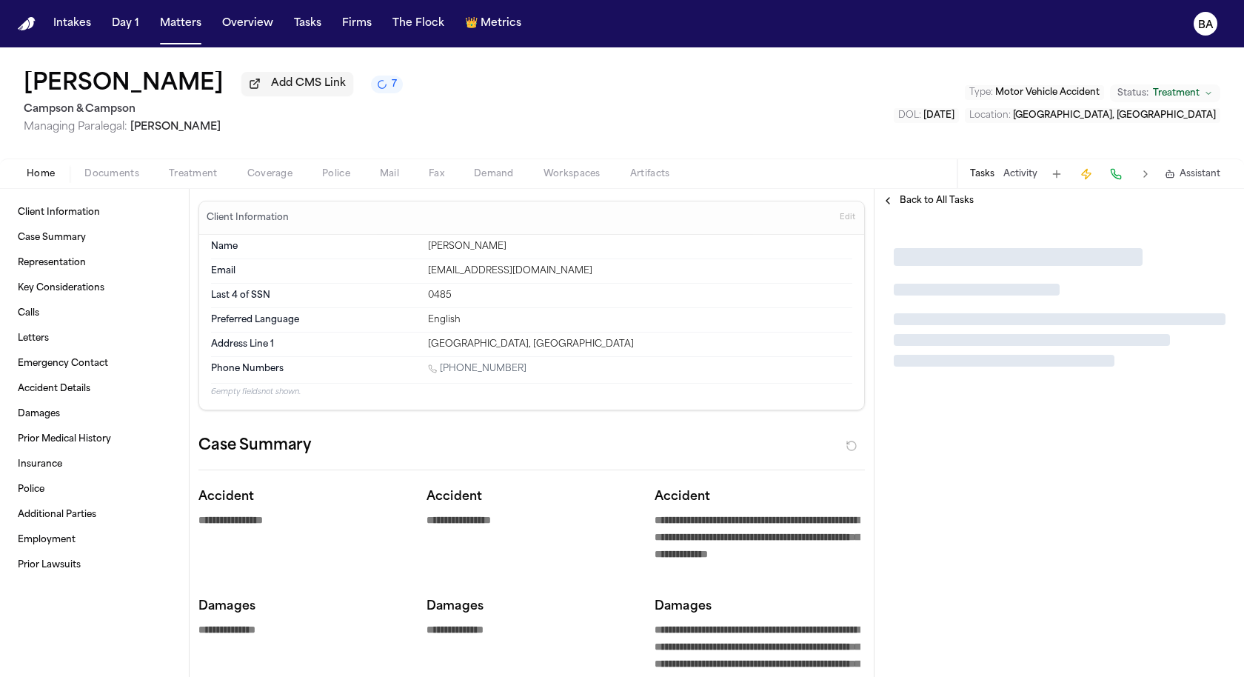
type textarea "*"
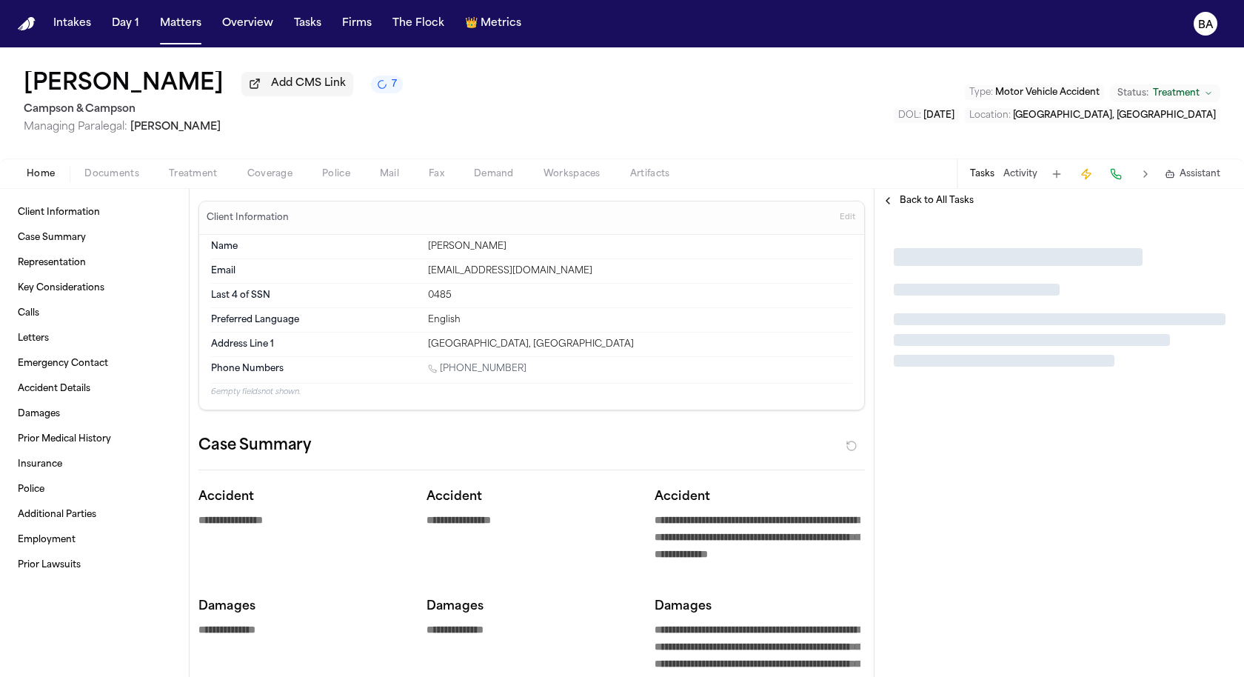
type textarea "*"
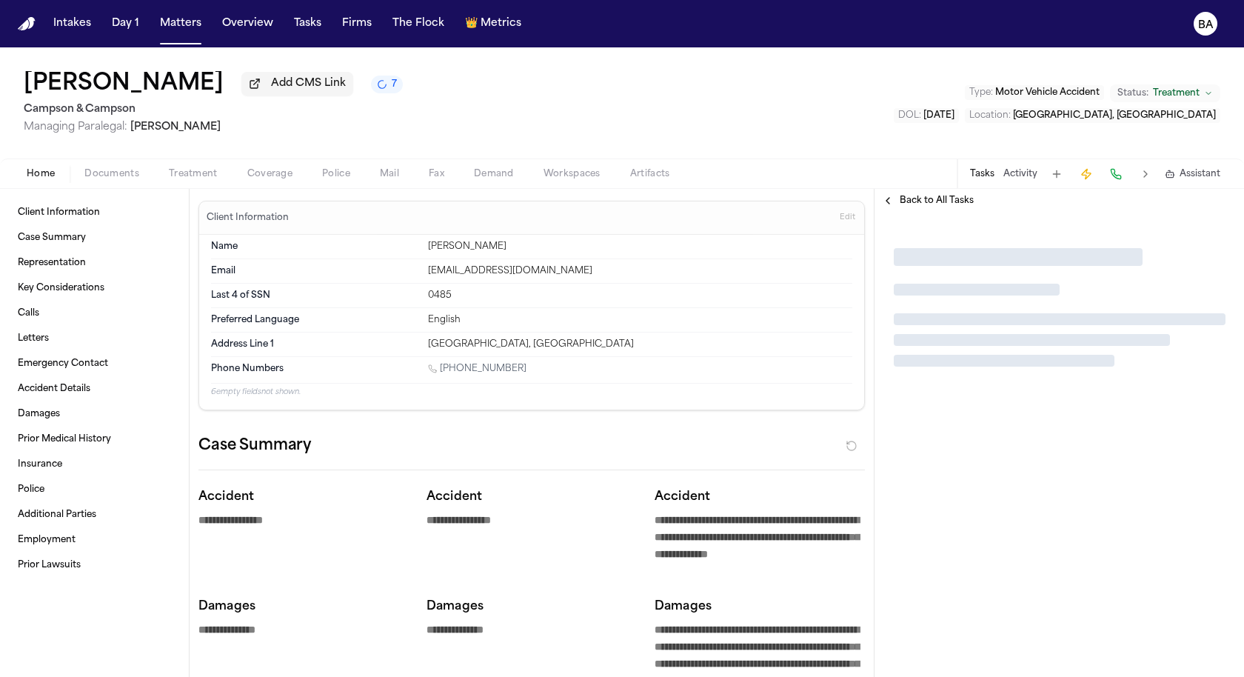
type textarea "*"
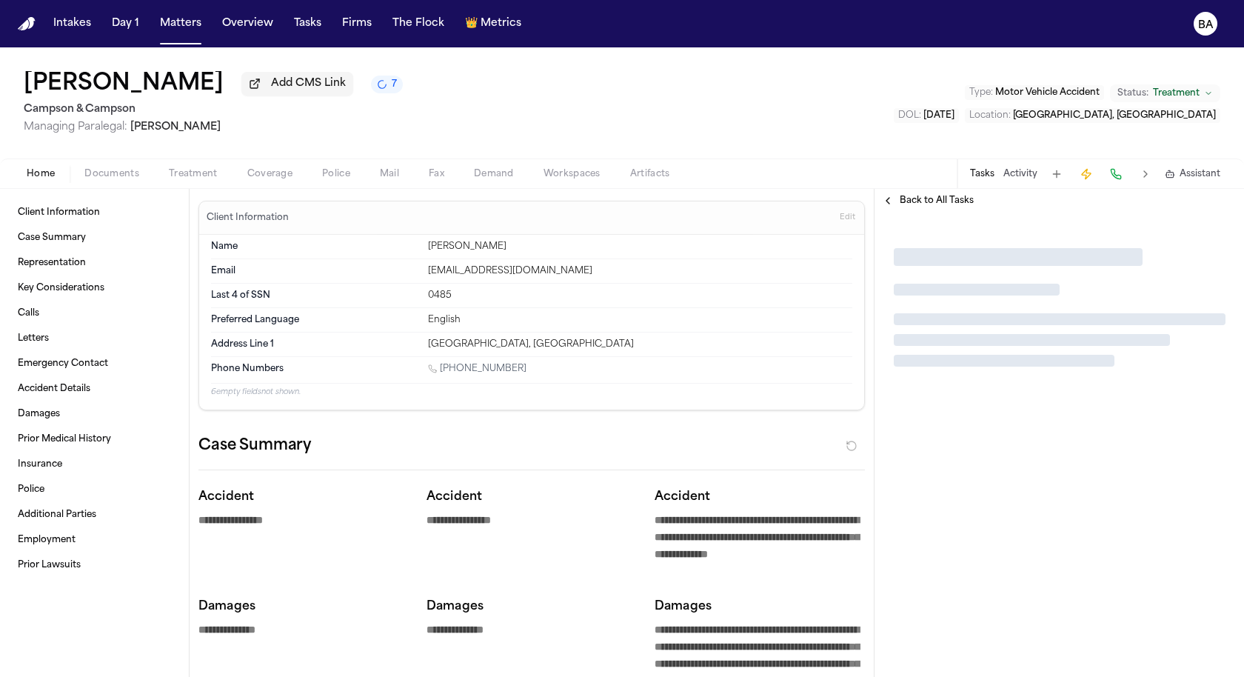
type textarea "*"
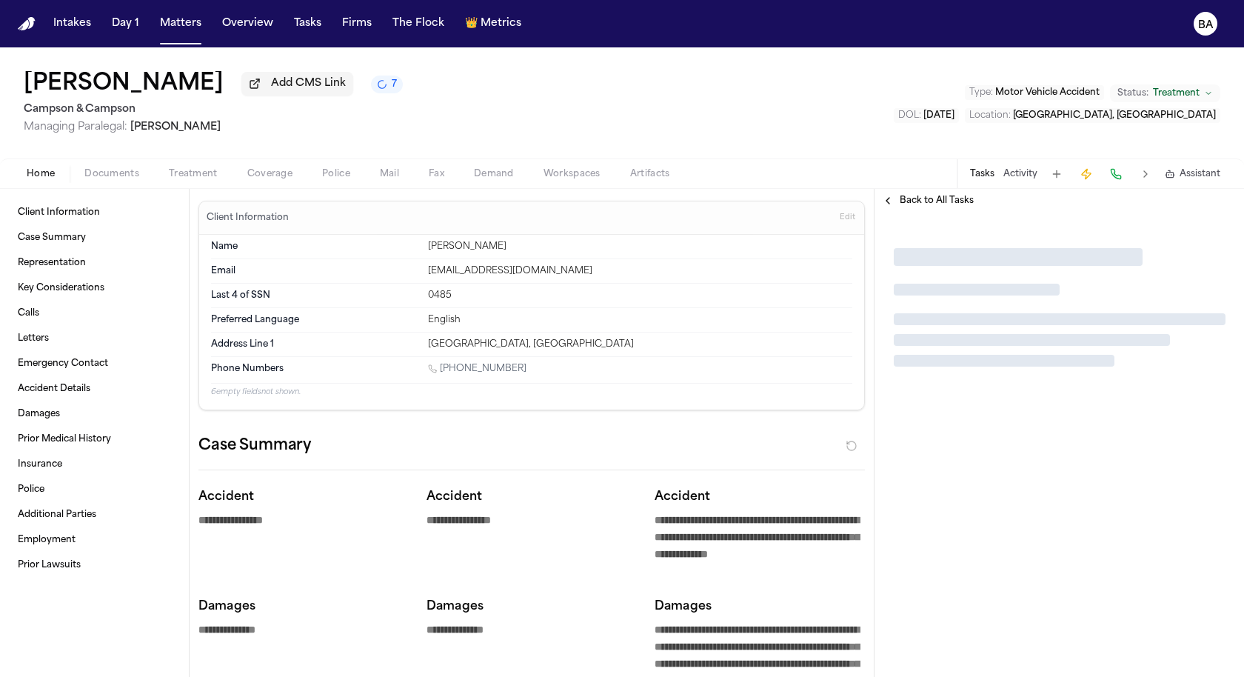
type textarea "*"
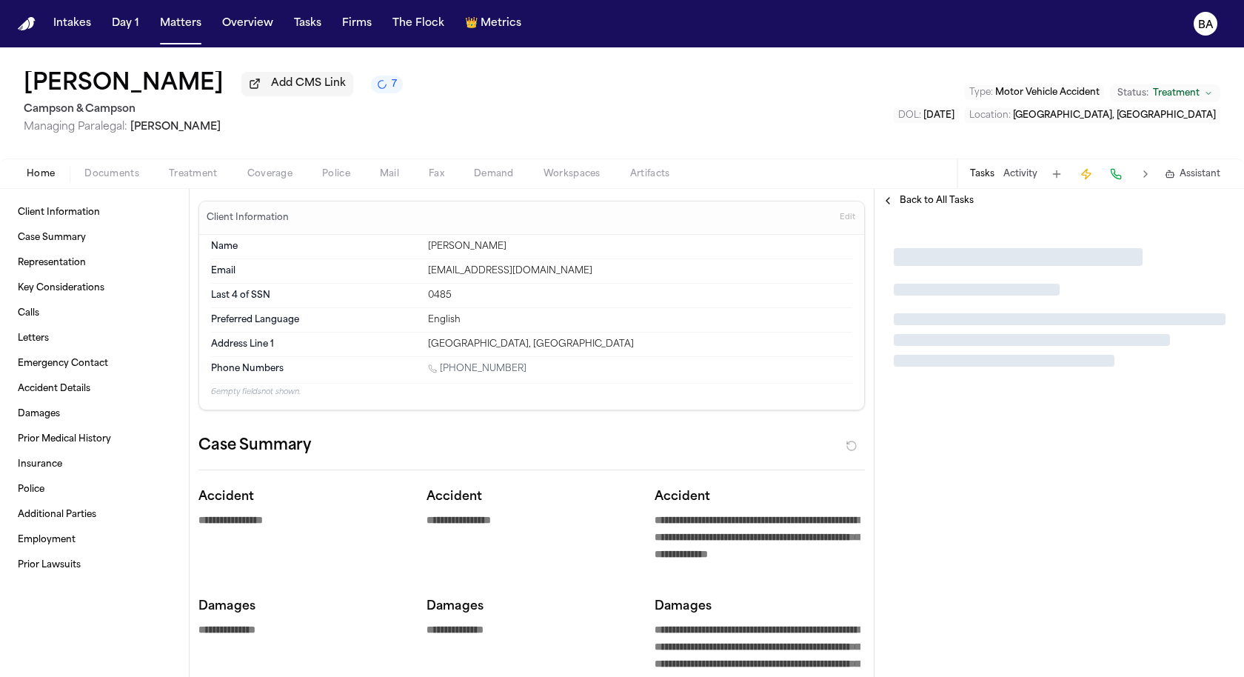
type textarea "*"
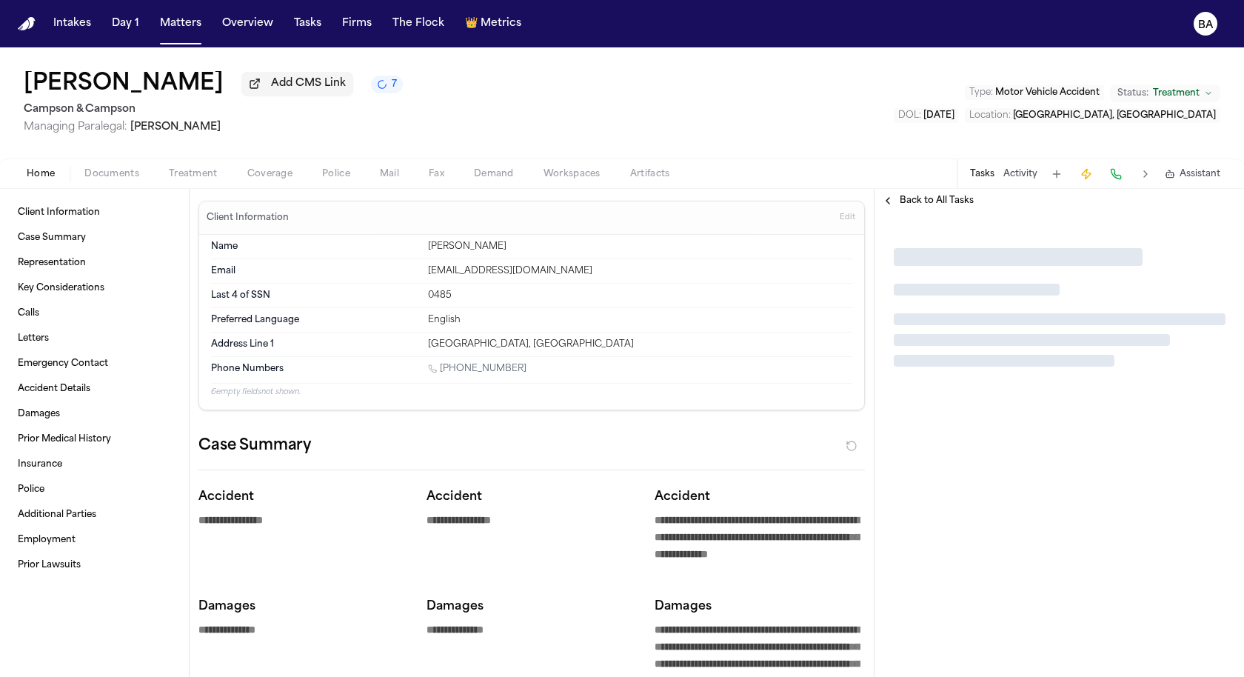
type textarea "*"
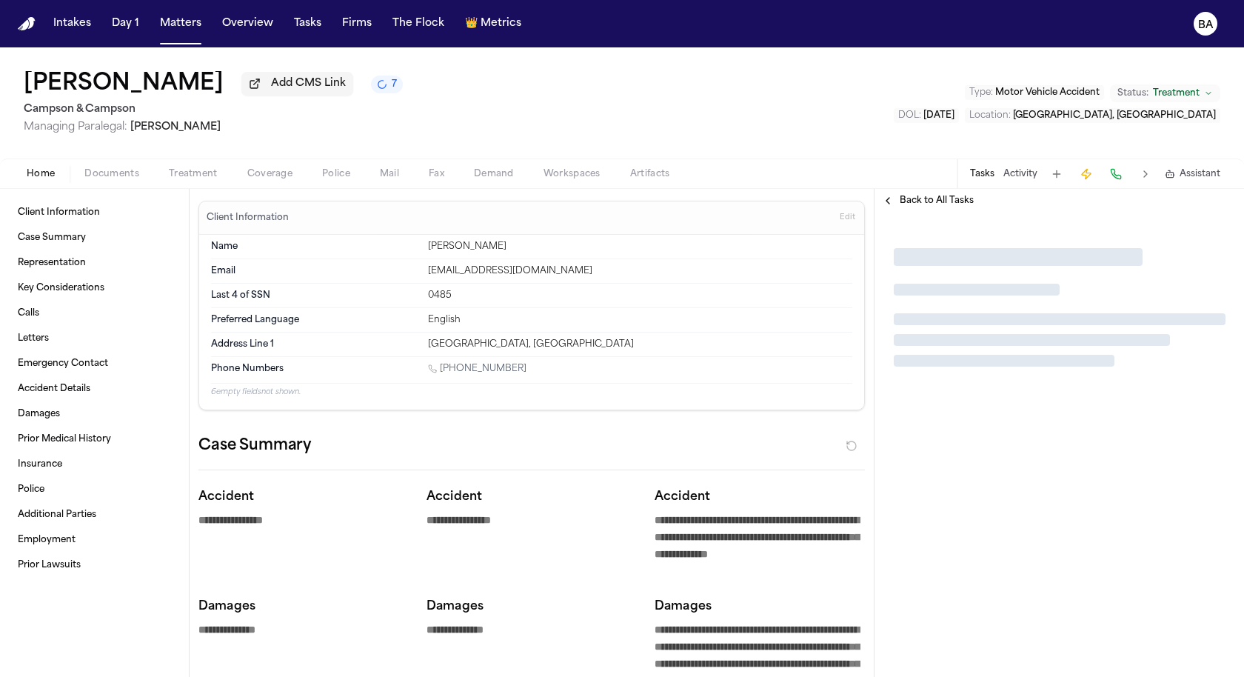
type textarea "*"
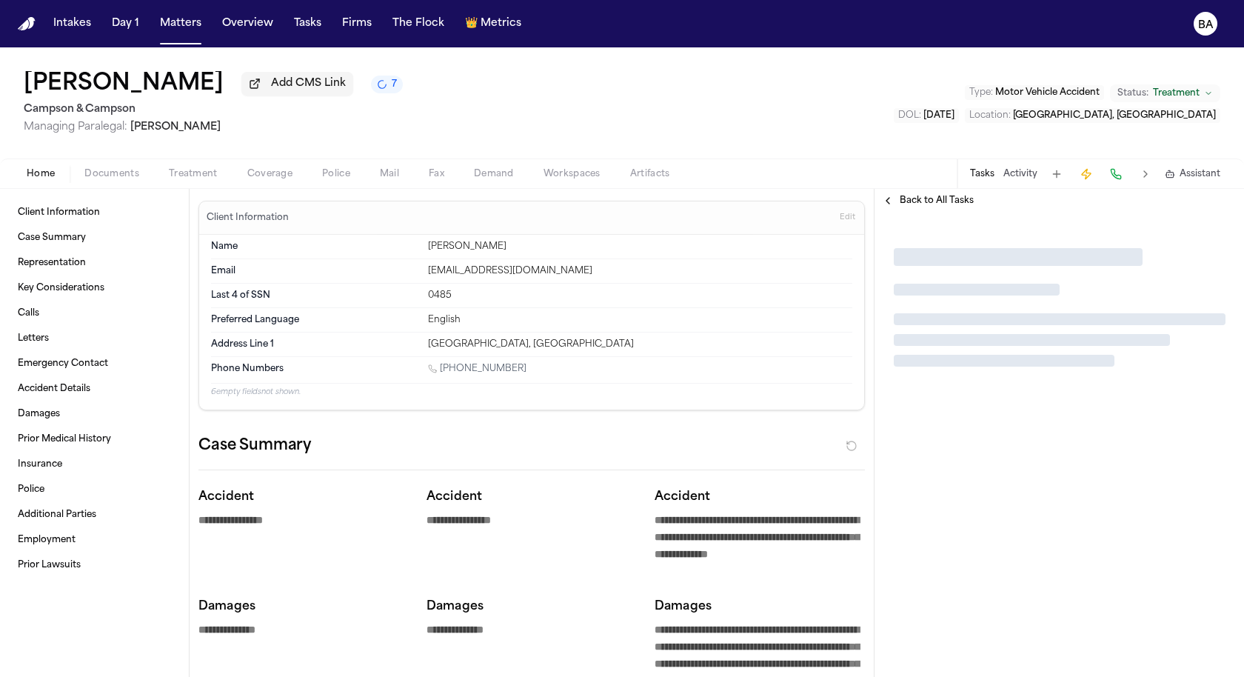
type textarea "*"
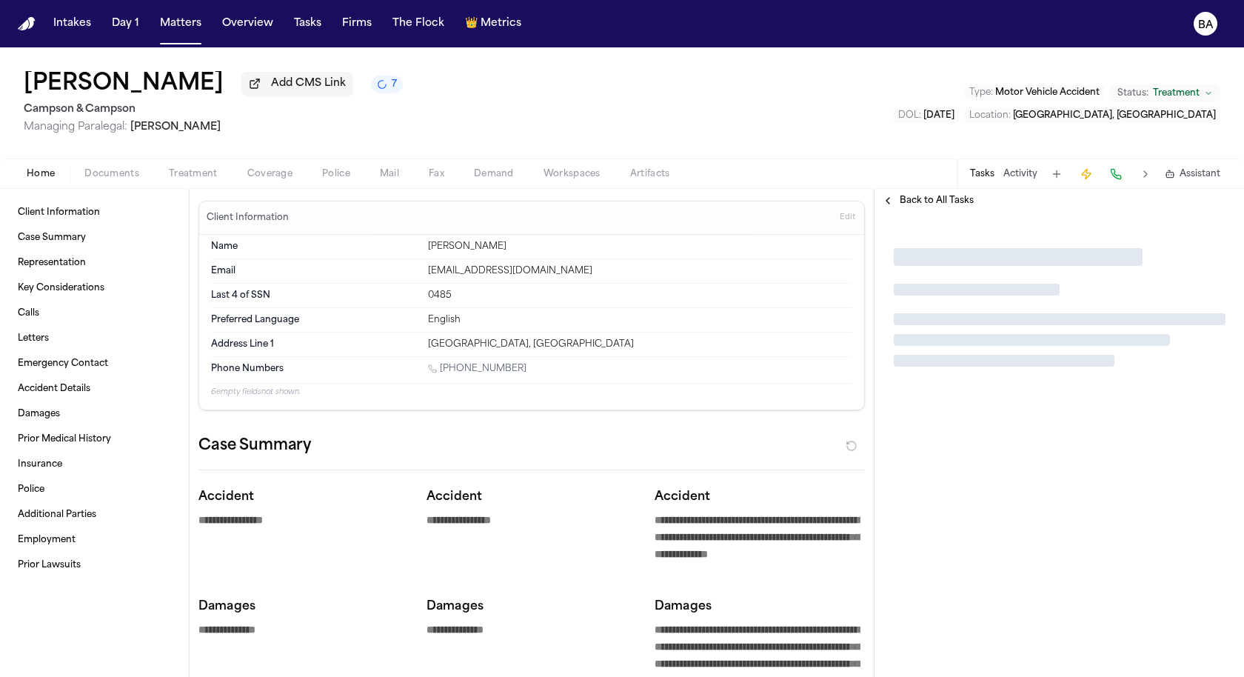
type textarea "*"
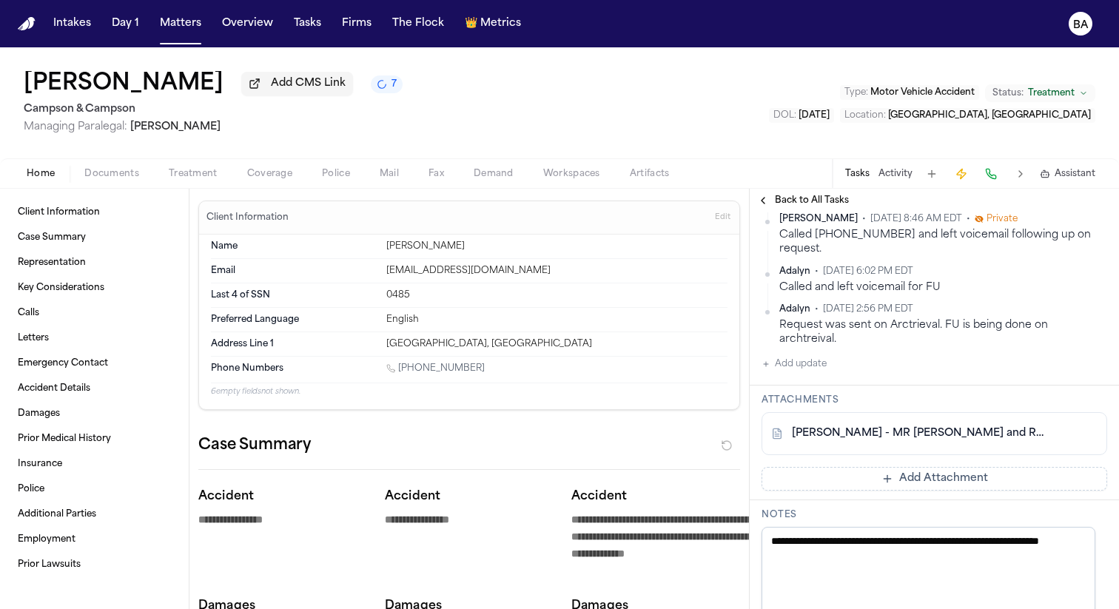
scroll to position [441, 0]
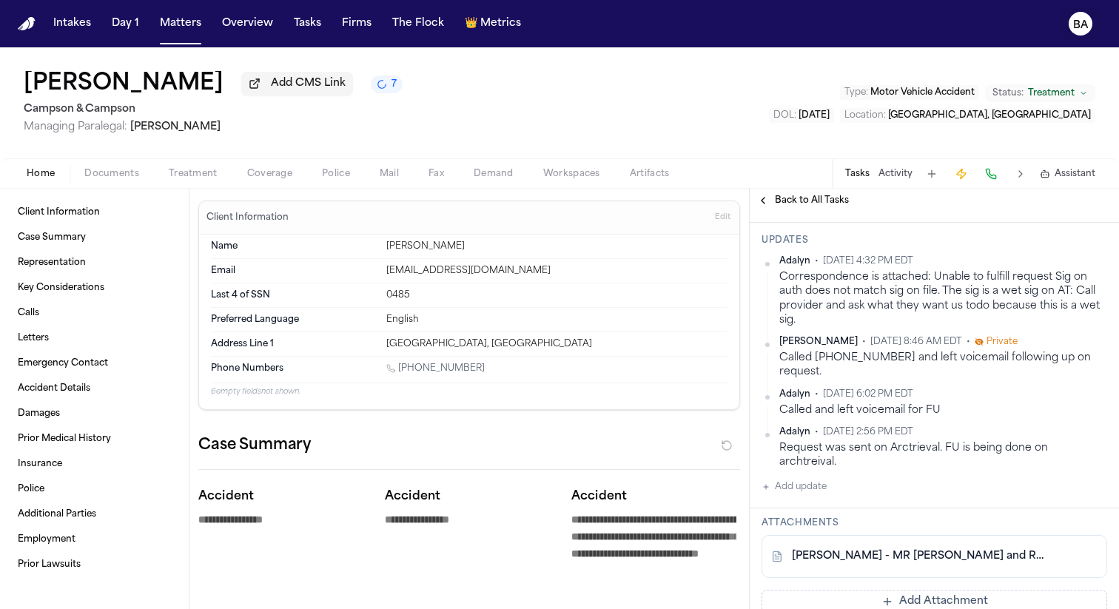
click at [1088, 26] on icon "BA" at bounding box center [1081, 24] width 24 height 24
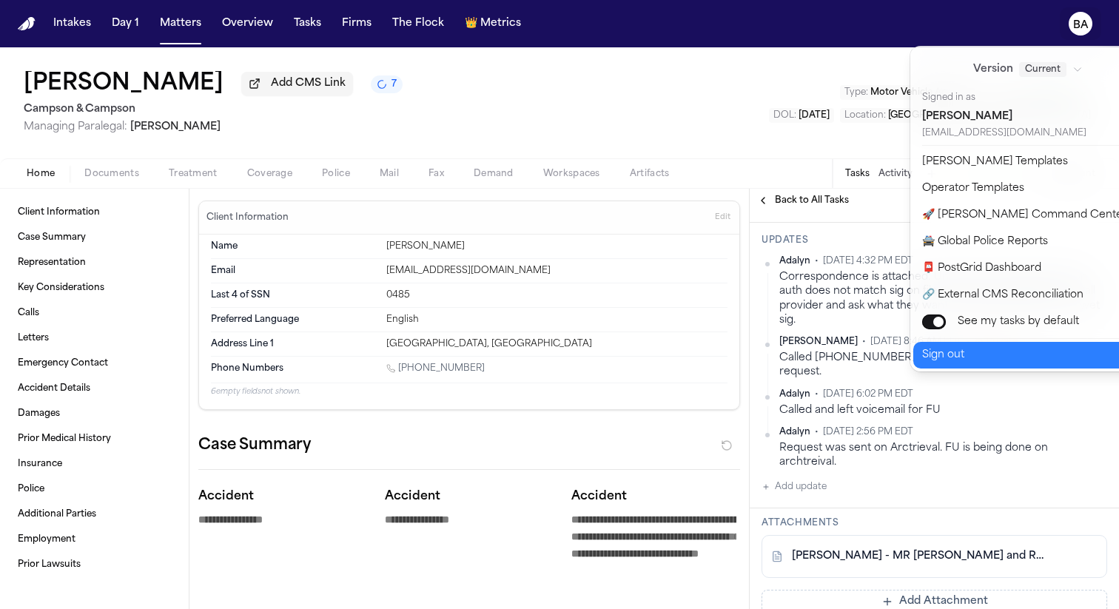
click at [1007, 346] on button "Sign out" at bounding box center [1036, 355] width 247 height 27
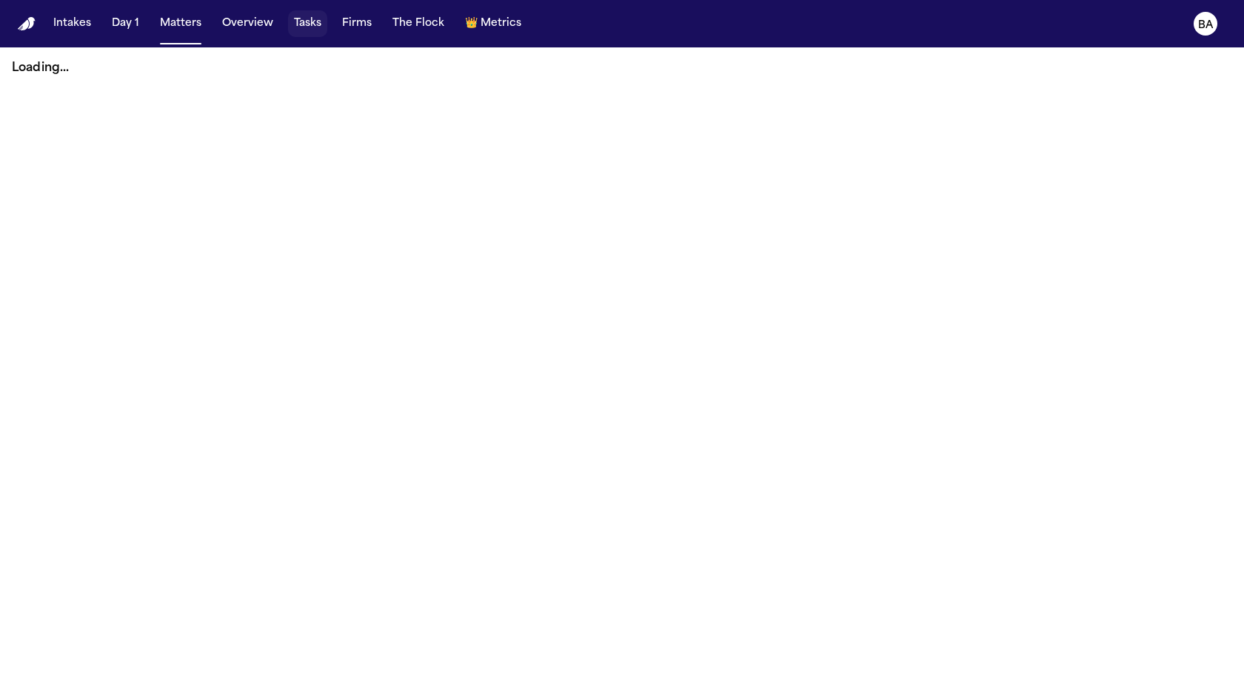
click at [294, 24] on button "Tasks" at bounding box center [307, 23] width 39 height 27
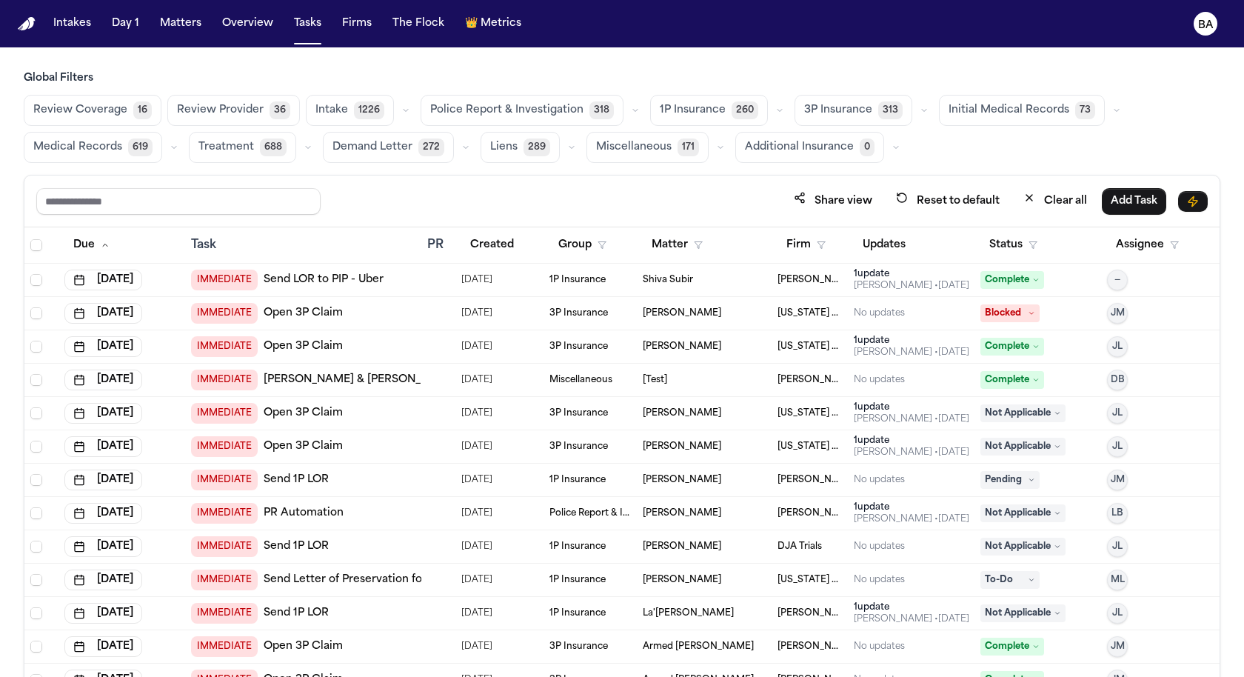
click at [125, 146] on button "Medical Records 619" at bounding box center [93, 147] width 138 height 31
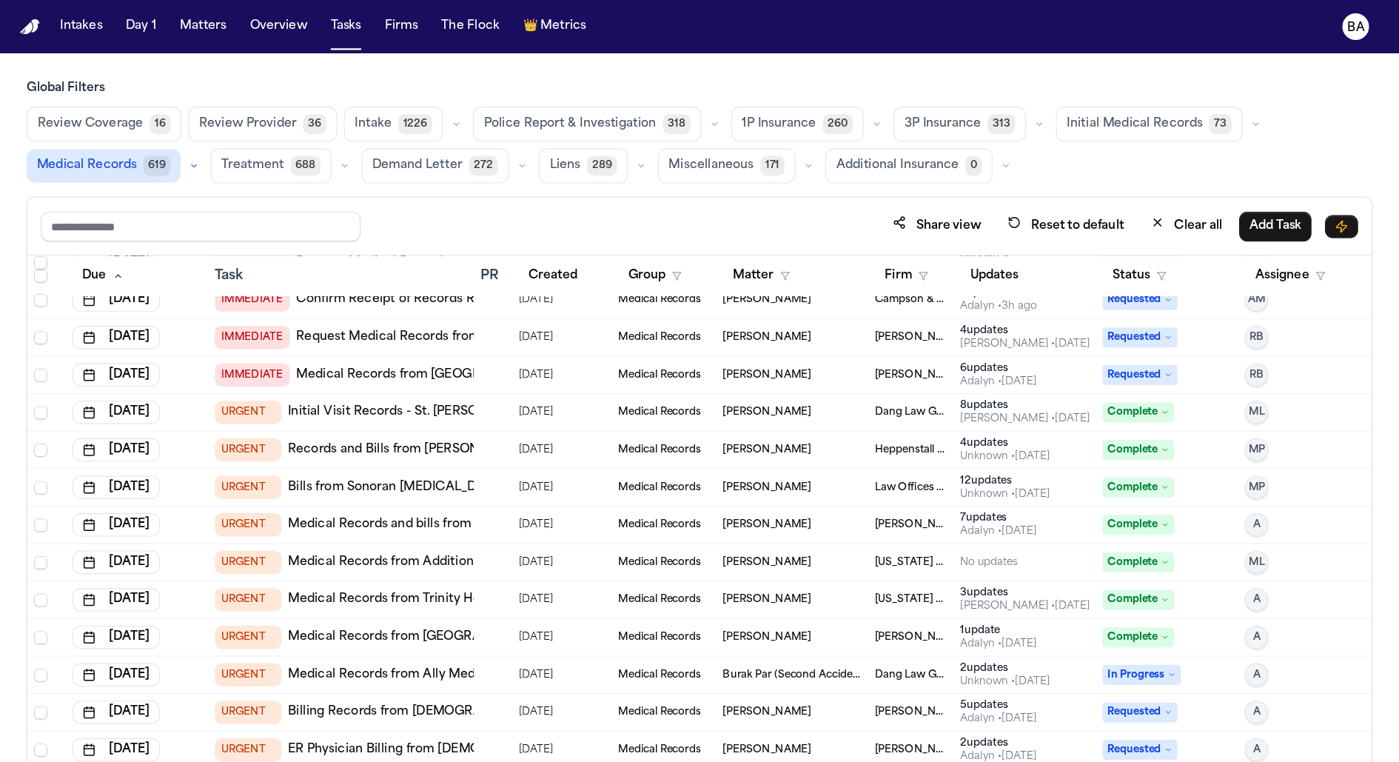
scroll to position [57, 0]
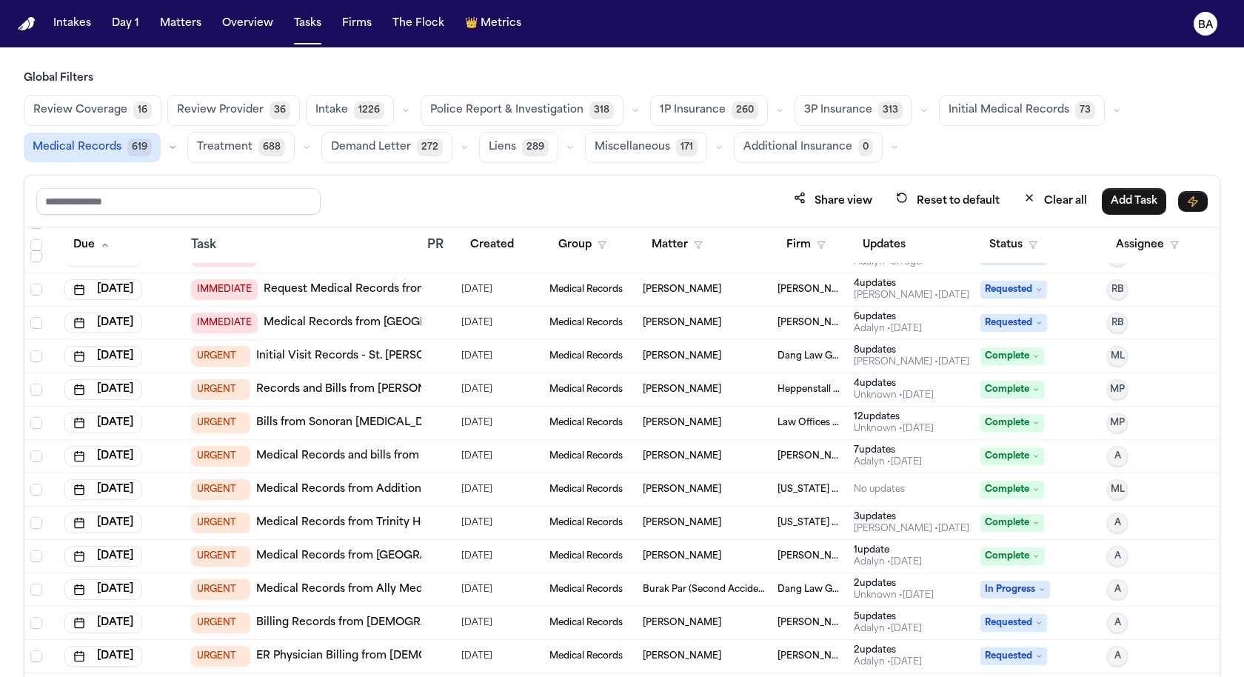
click at [378, 315] on link "Medical Records from [GEOGRAPHIC_DATA]" at bounding box center [382, 322] width 236 height 15
click at [179, 326] on td "[DATE]" at bounding box center [121, 322] width 127 height 33
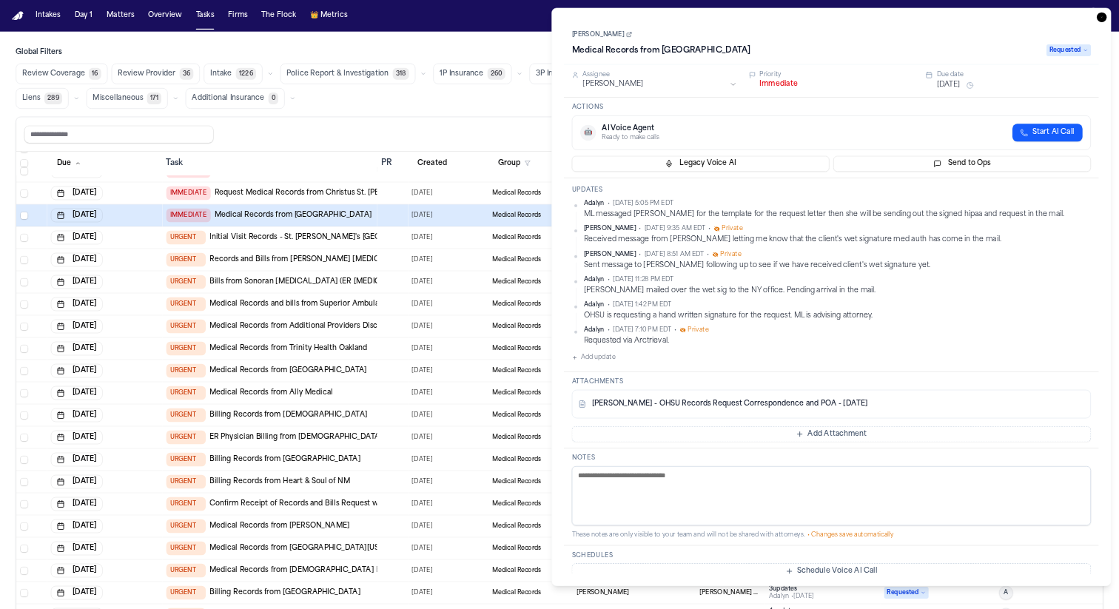
scroll to position [57, 0]
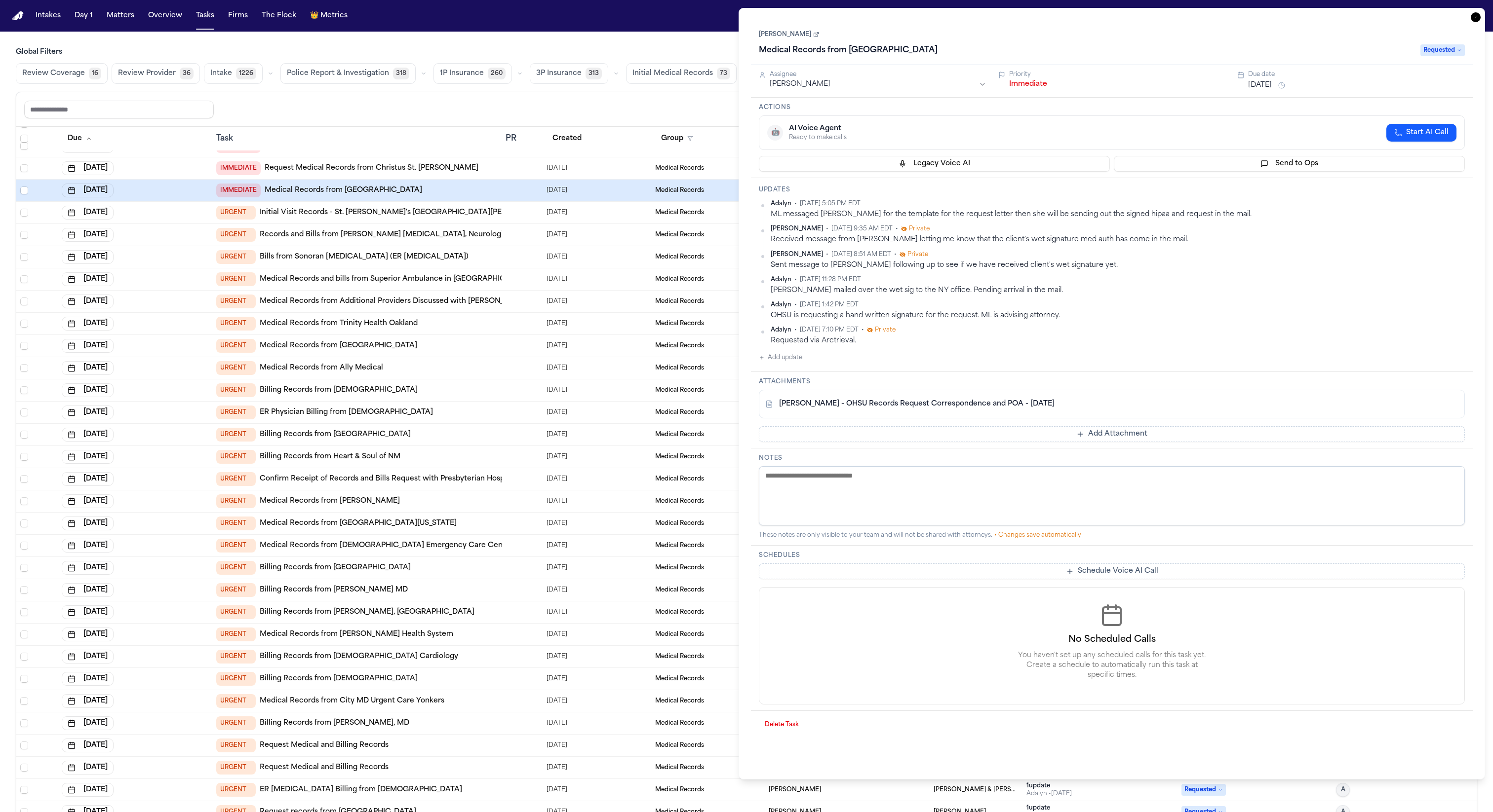
click at [829, 20] on div "Marcia Flynn Medical Records from OHSU Requested" at bounding box center [1112, 42] width 721 height 45
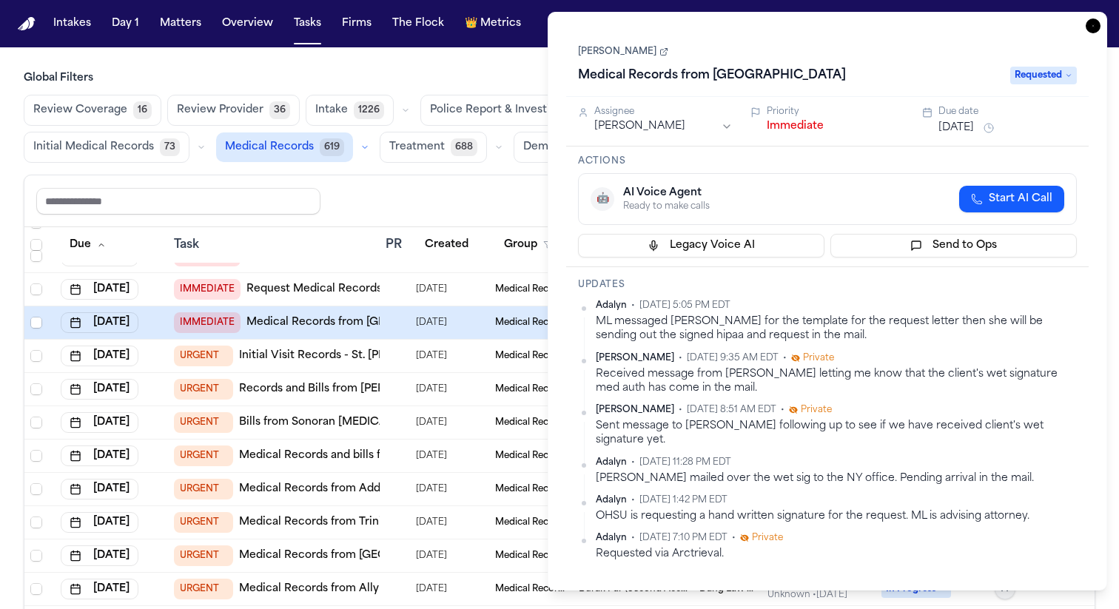
click at [1091, 27] on icon "button" at bounding box center [1093, 26] width 15 height 15
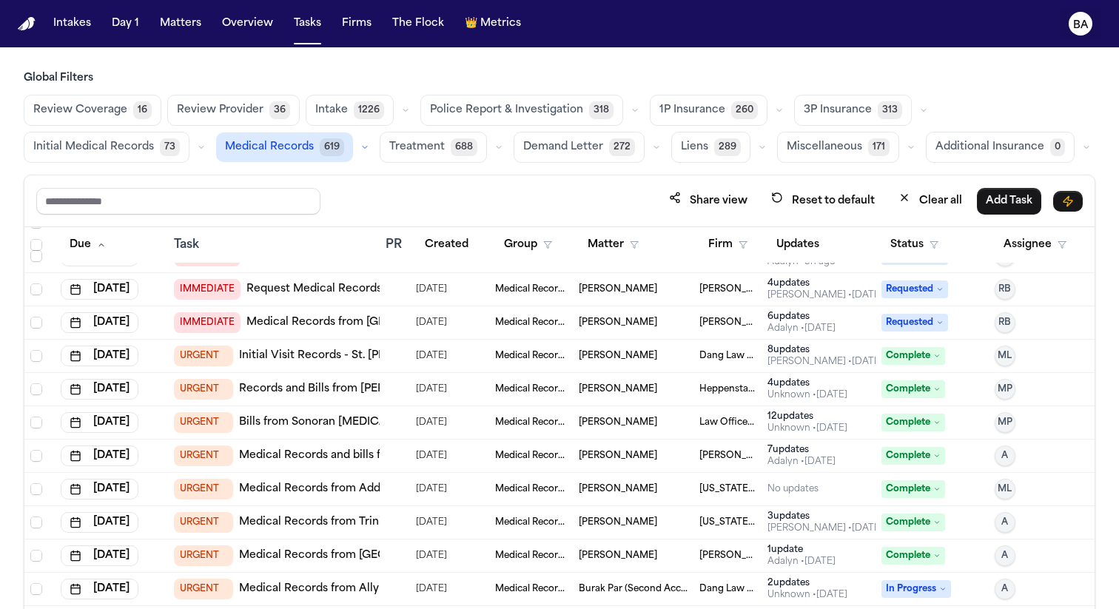
click at [1077, 20] on text "BA" at bounding box center [1081, 25] width 16 height 10
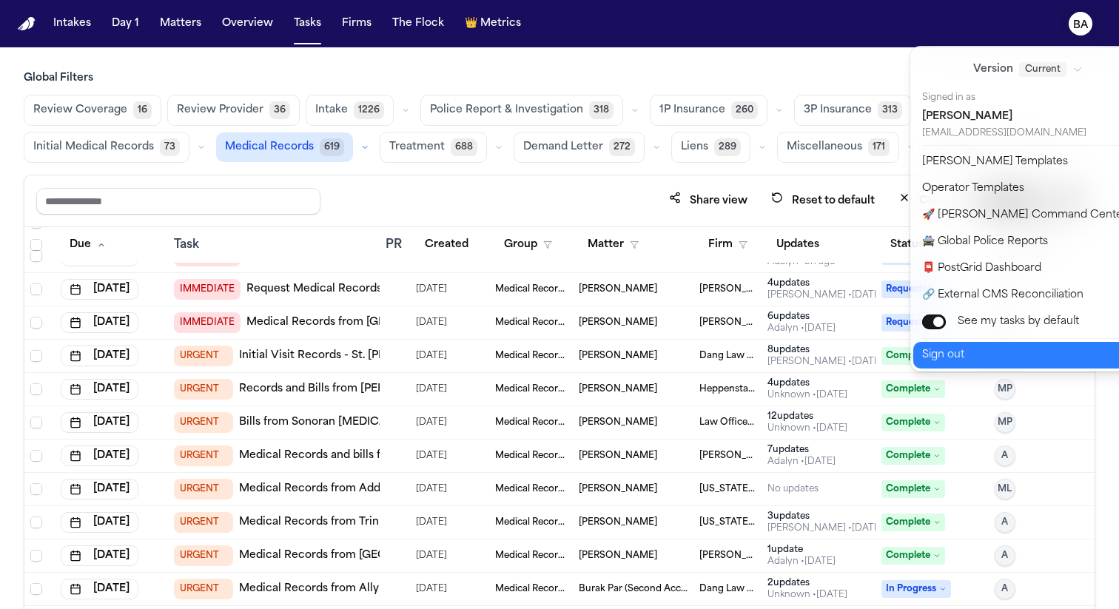
click at [982, 359] on button "Sign out" at bounding box center [1036, 355] width 247 height 27
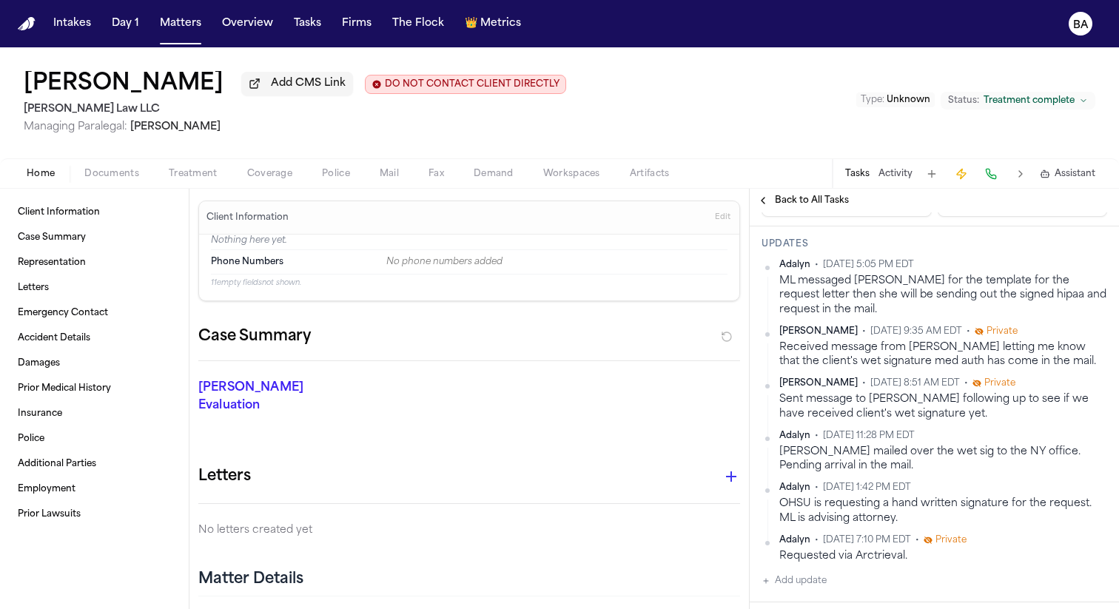
scroll to position [223, 0]
